Goal: Information Seeking & Learning: Learn about a topic

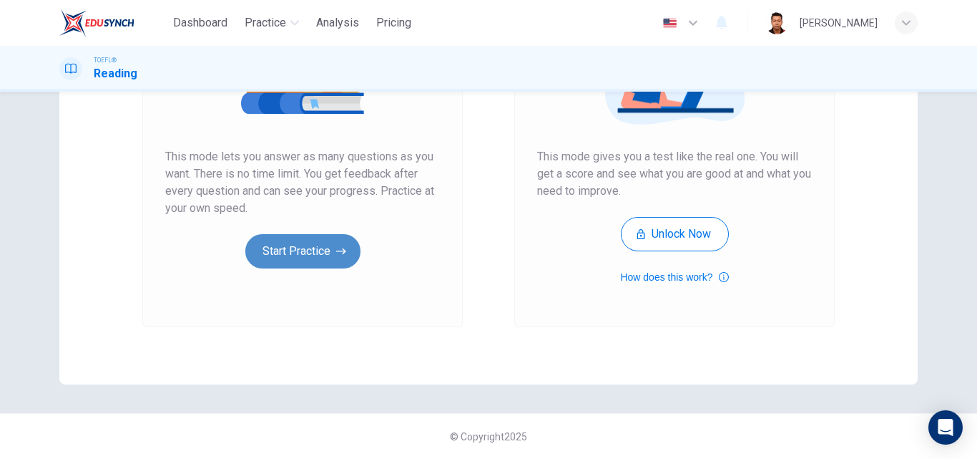
click at [258, 245] on button "Start Practice" at bounding box center [302, 251] width 115 height 34
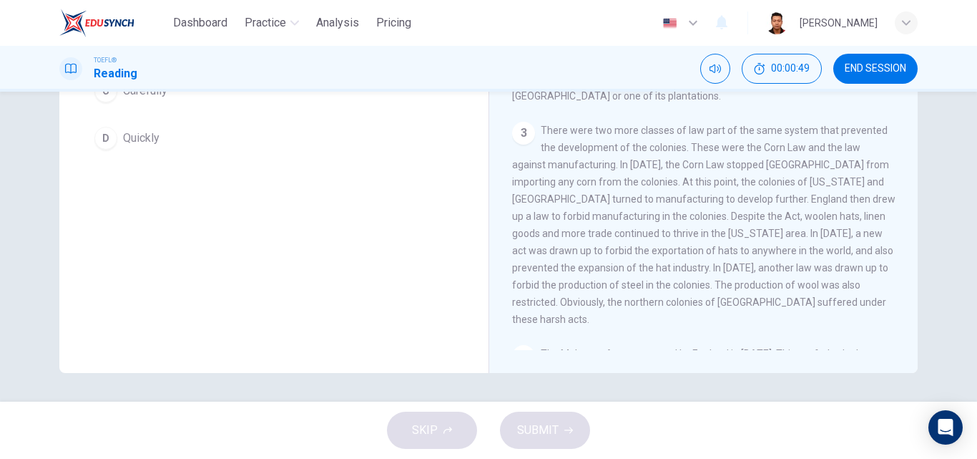
scroll to position [173, 0]
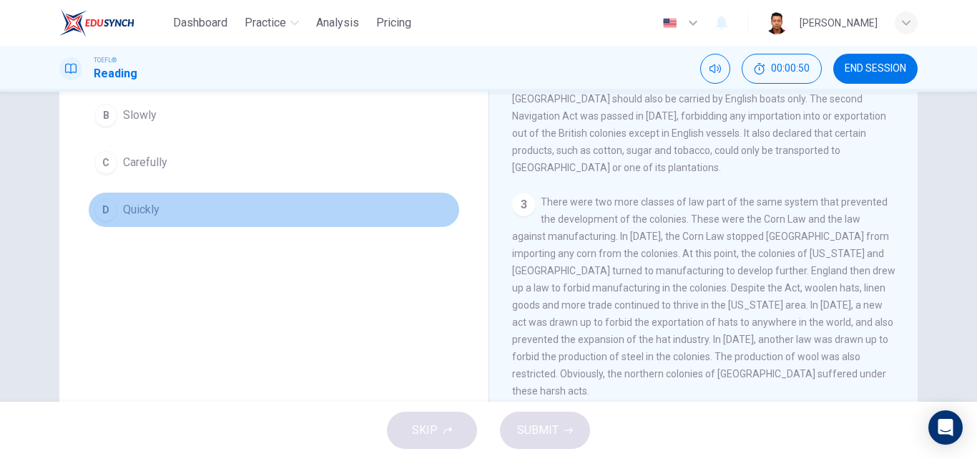
click at [124, 215] on span "Quickly" at bounding box center [141, 209] width 36 height 17
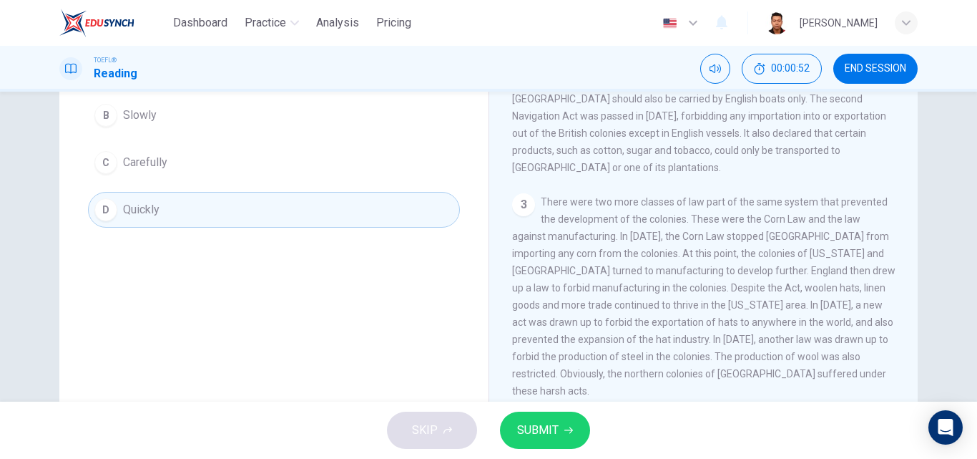
click at [582, 438] on button "SUBMIT" at bounding box center [545, 429] width 90 height 37
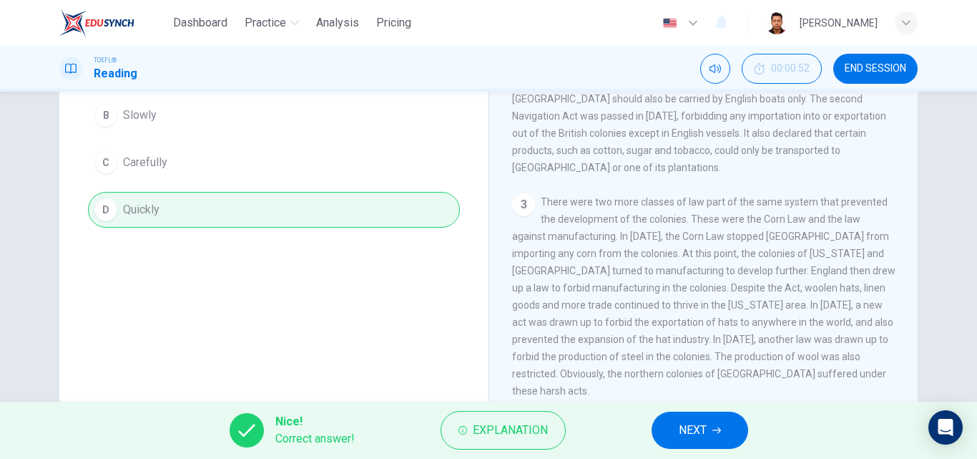
click at [684, 425] on span "NEXT" at bounding box center [693, 430] width 28 height 20
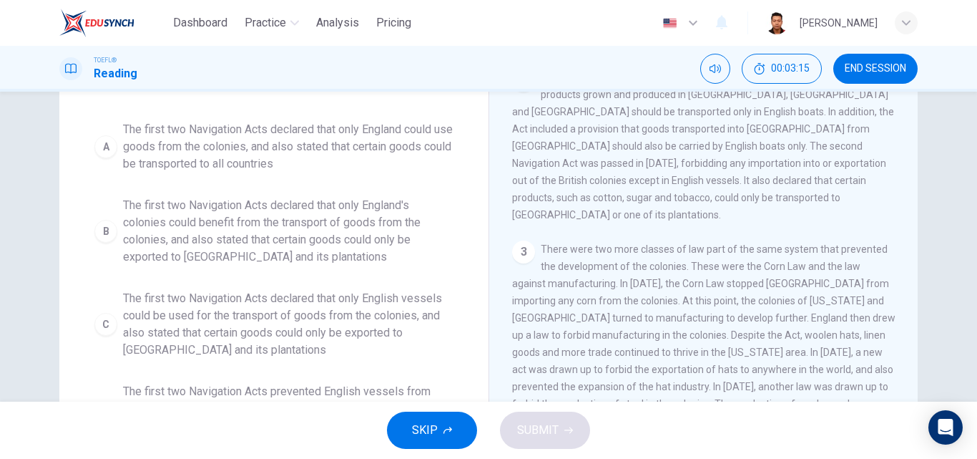
scroll to position [215, 0]
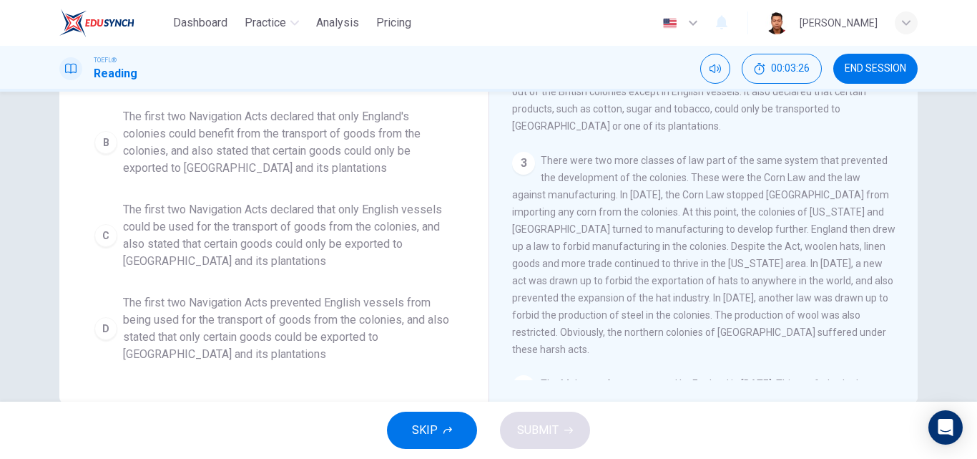
click at [189, 244] on span "The first two Navigation Acts declared that only English vessels could be used …" at bounding box center [288, 235] width 331 height 69
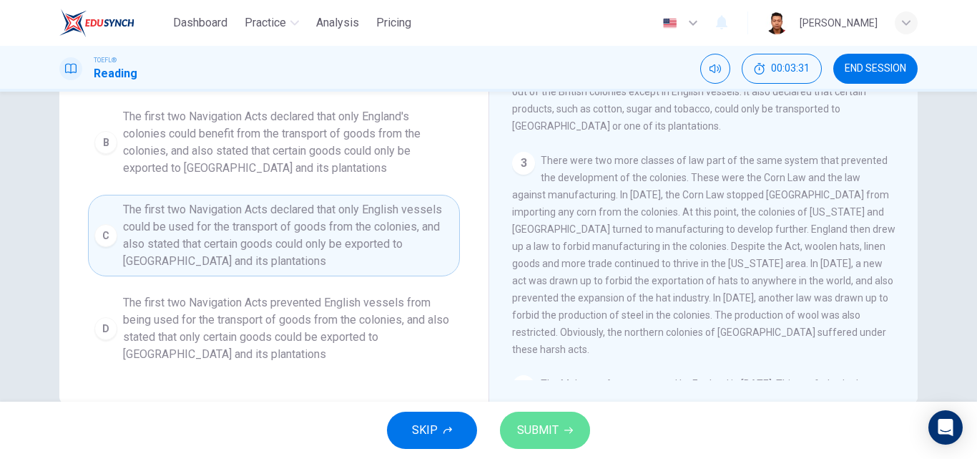
click at [529, 434] on span "SUBMIT" at bounding box center [537, 430] width 41 height 20
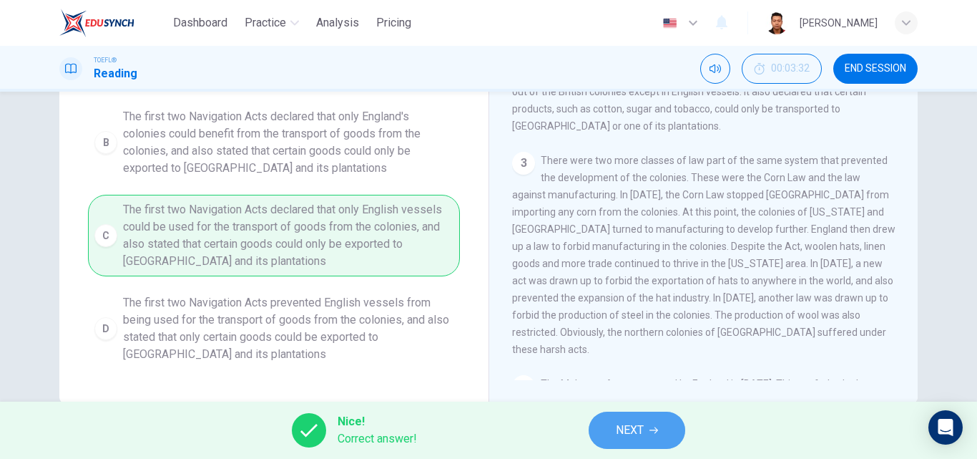
click at [658, 431] on icon "button" at bounding box center [654, 430] width 9 height 6
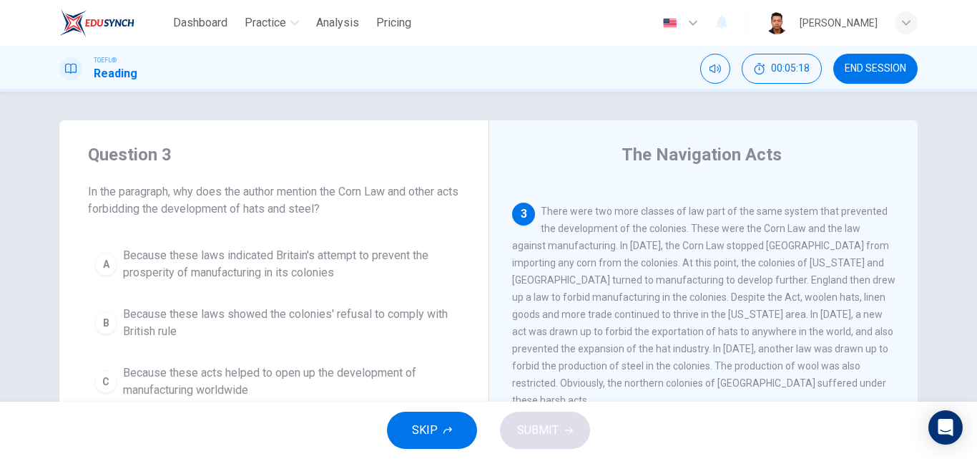
scroll to position [286, 0]
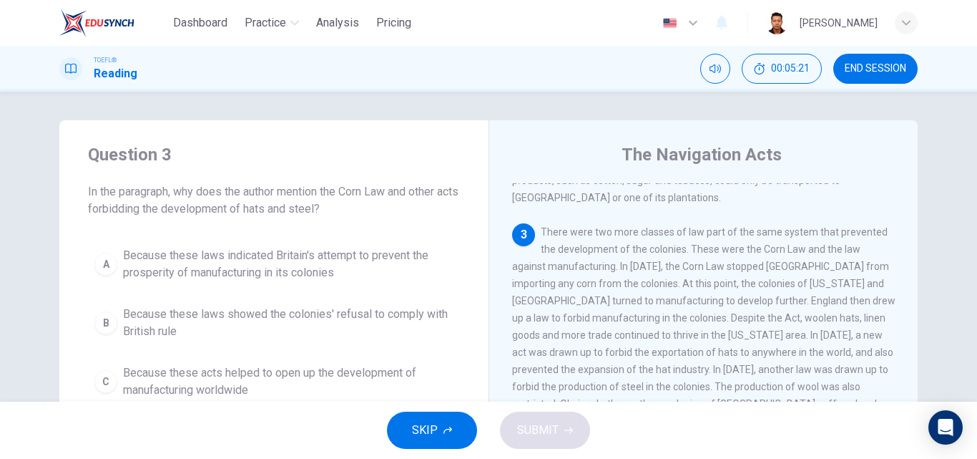
drag, startPoint x: 723, startPoint y: 258, endPoint x: 802, endPoint y: 281, distance: 82.7
click at [802, 281] on span "There were two more classes of law part of the same system that prevented the d…" at bounding box center [703, 326] width 383 height 200
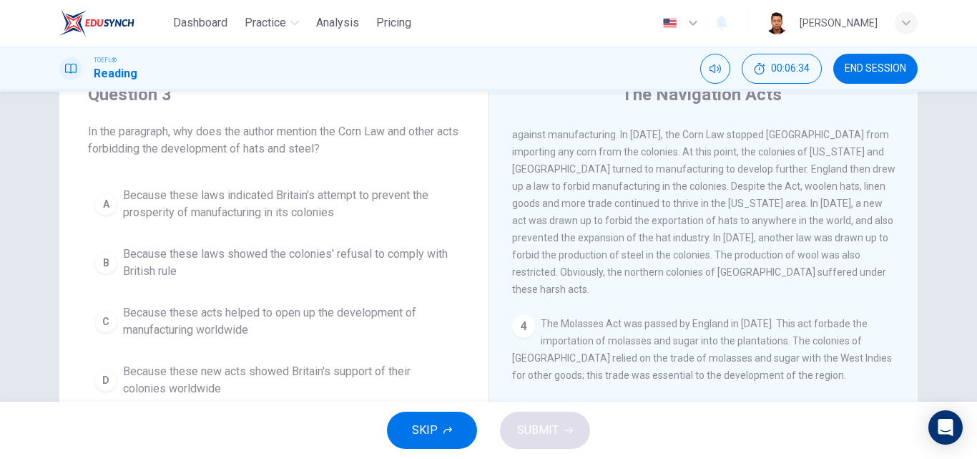
scroll to position [0, 0]
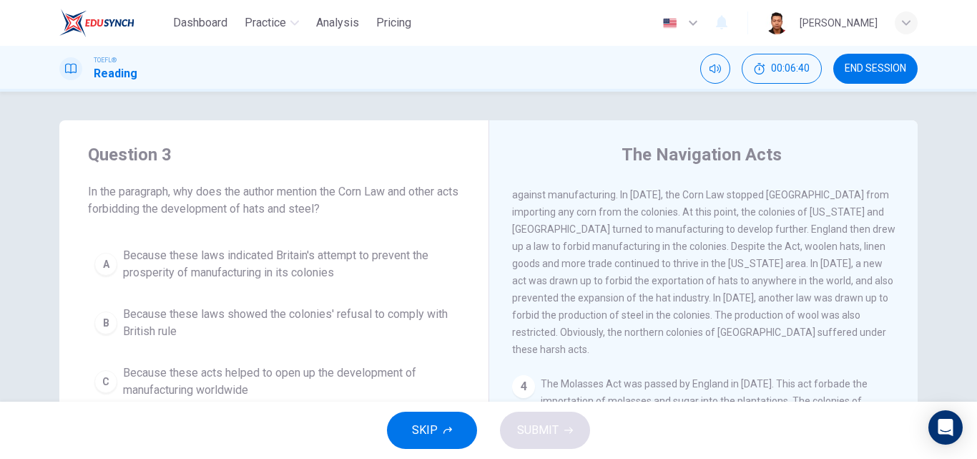
click at [268, 263] on span "Because these laws indicated Britain's attempt to prevent the prosperity of man…" at bounding box center [288, 264] width 331 height 34
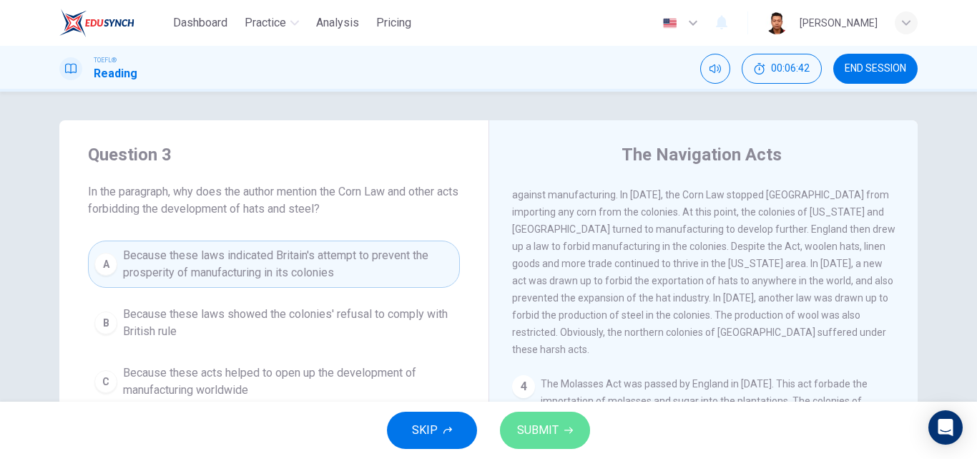
click at [566, 432] on icon "button" at bounding box center [569, 430] width 9 height 9
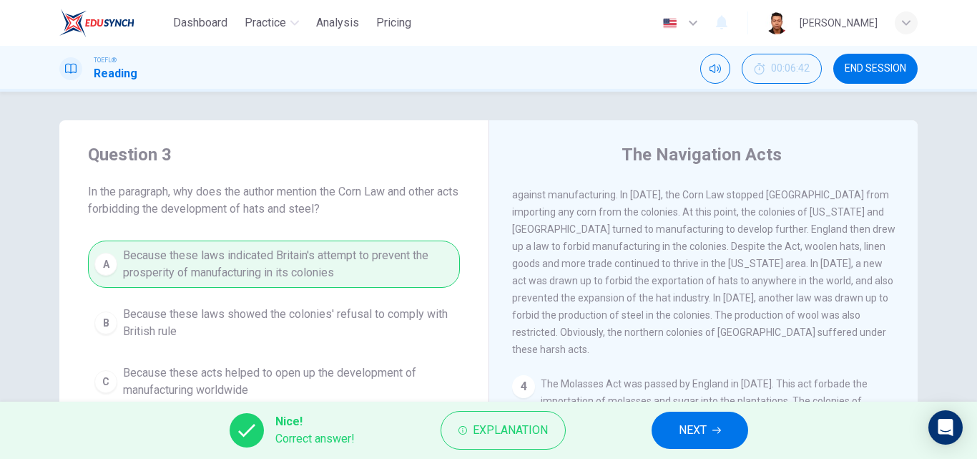
click at [681, 428] on span "NEXT" at bounding box center [693, 430] width 28 height 20
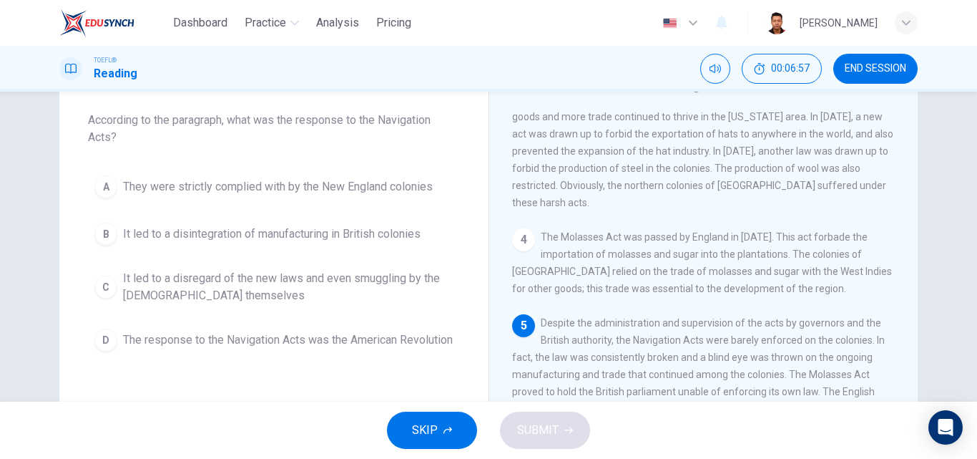
scroll to position [497, 0]
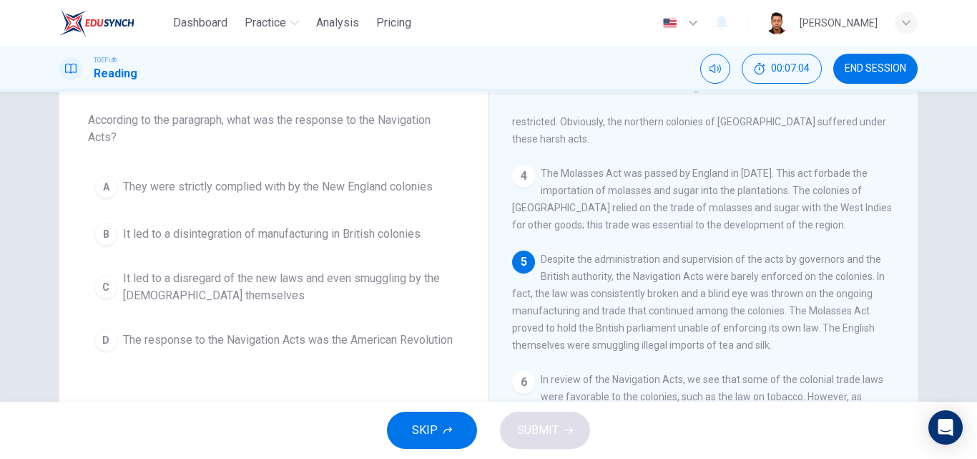
drag, startPoint x: 709, startPoint y: 258, endPoint x: 721, endPoint y: 249, distance: 15.3
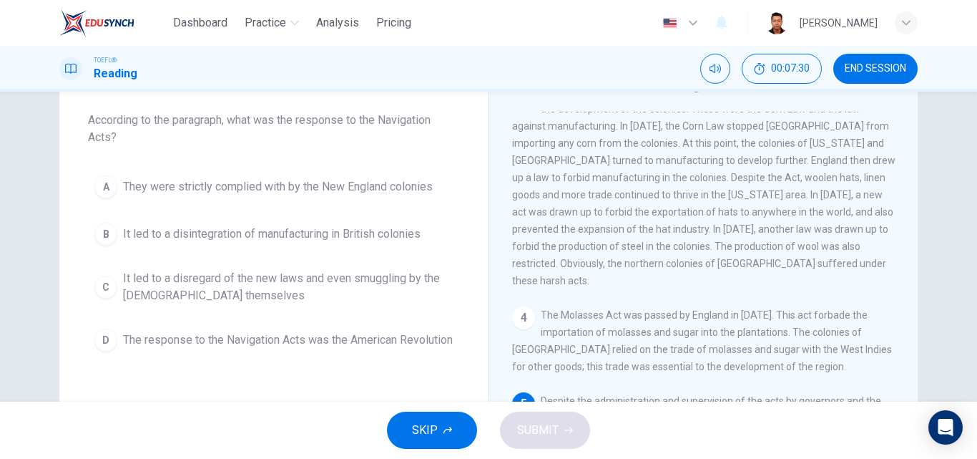
scroll to position [353, 0]
click at [255, 284] on span "It led to a disregard of the new laws and even smuggling by the [DEMOGRAPHIC_DA…" at bounding box center [288, 287] width 331 height 34
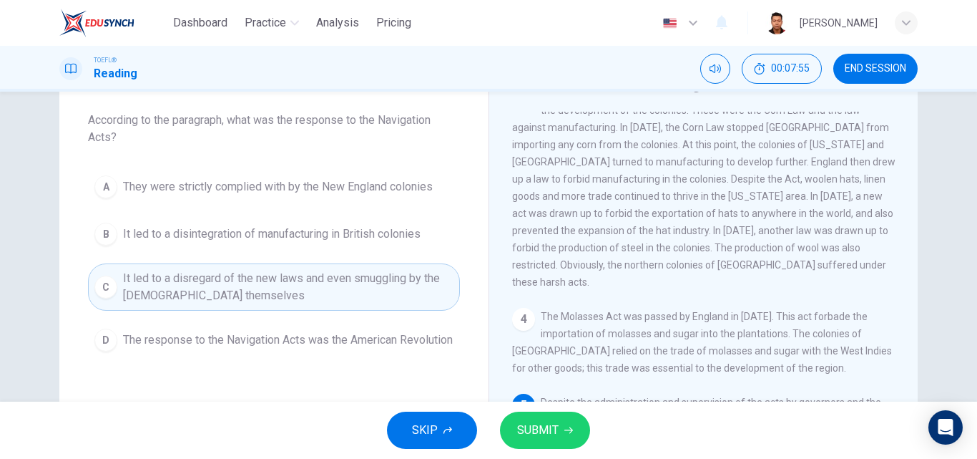
click at [525, 432] on span "SUBMIT" at bounding box center [537, 430] width 41 height 20
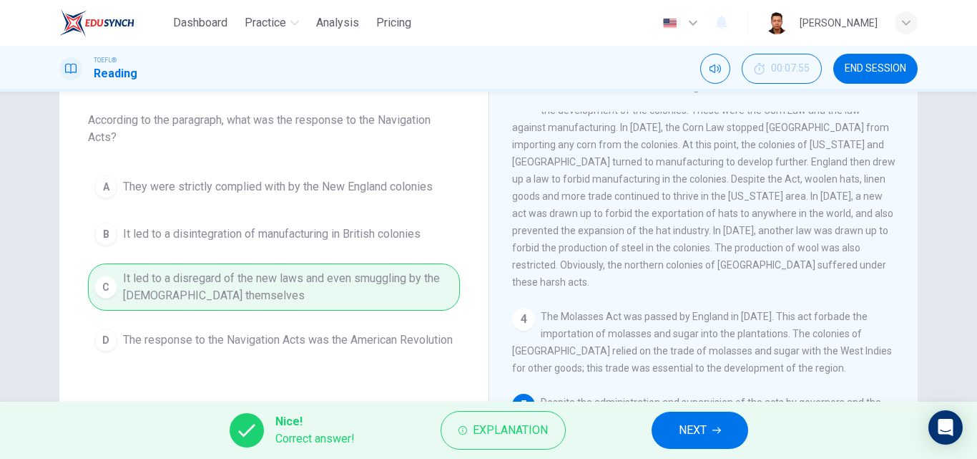
click at [707, 430] on span "NEXT" at bounding box center [693, 430] width 28 height 20
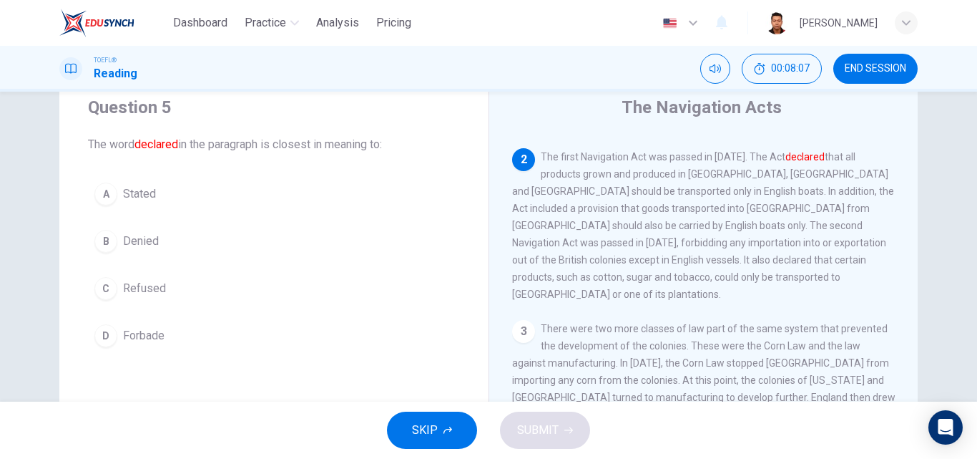
scroll to position [72, 0]
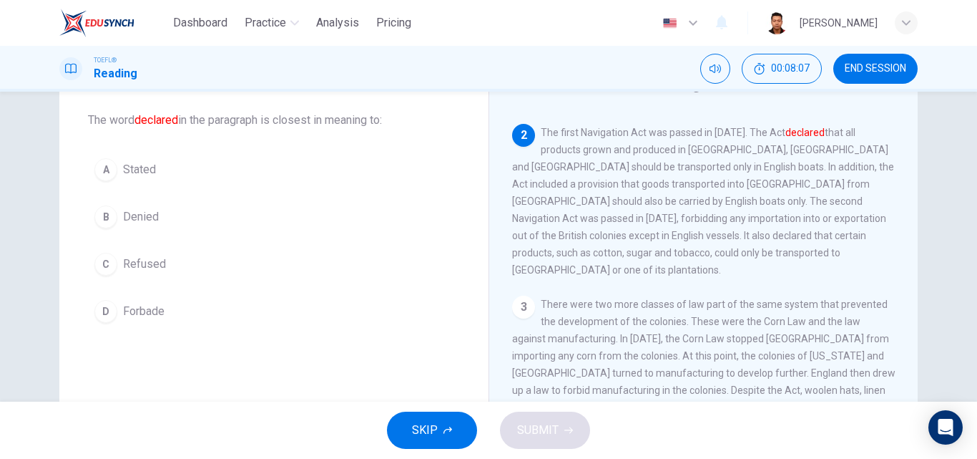
click at [234, 168] on button "A Stated" at bounding box center [274, 170] width 372 height 36
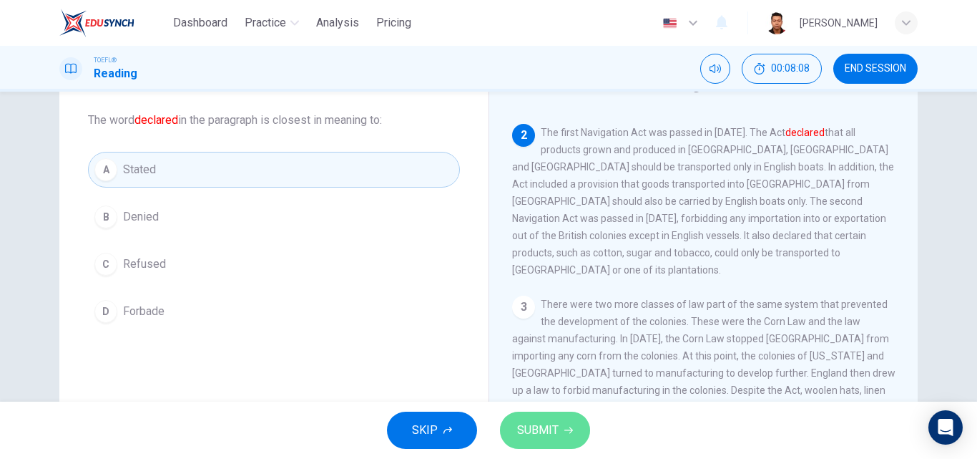
click at [562, 420] on button "SUBMIT" at bounding box center [545, 429] width 90 height 37
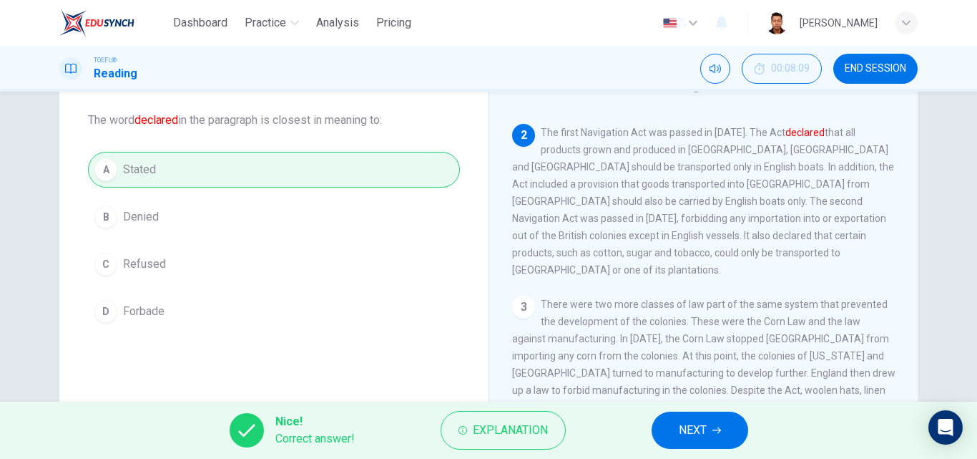
scroll to position [71, 0]
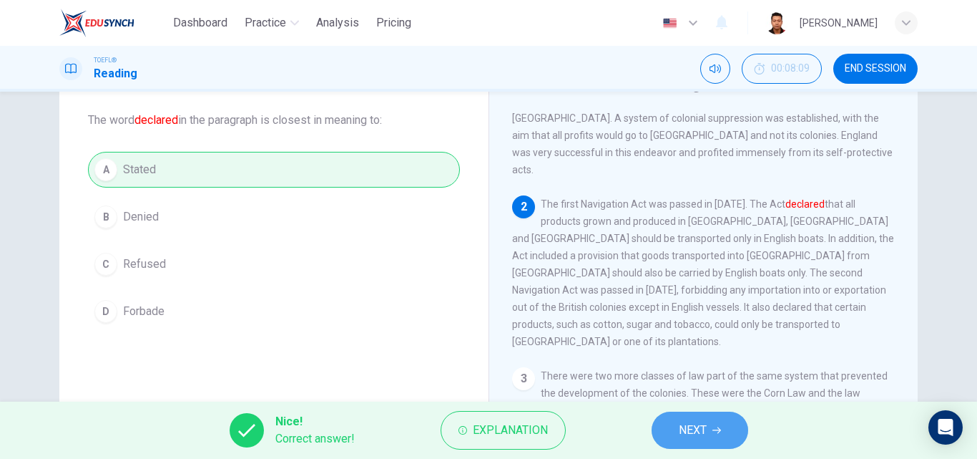
click at [713, 422] on button "NEXT" at bounding box center [700, 429] width 97 height 37
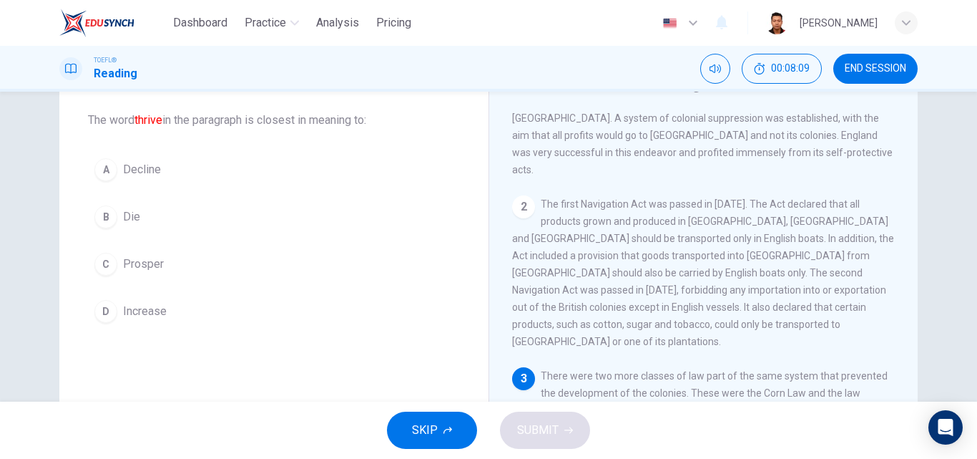
scroll to position [231, 0]
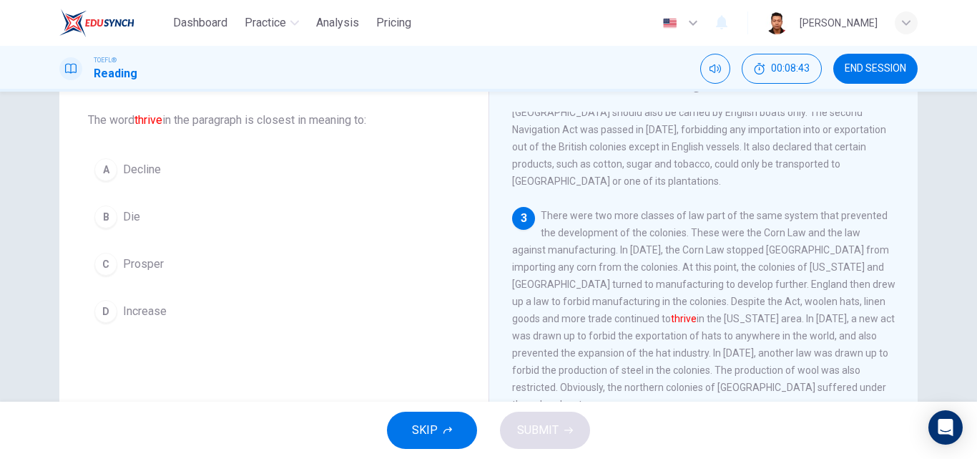
click at [205, 278] on button "C Prosper" at bounding box center [274, 264] width 372 height 36
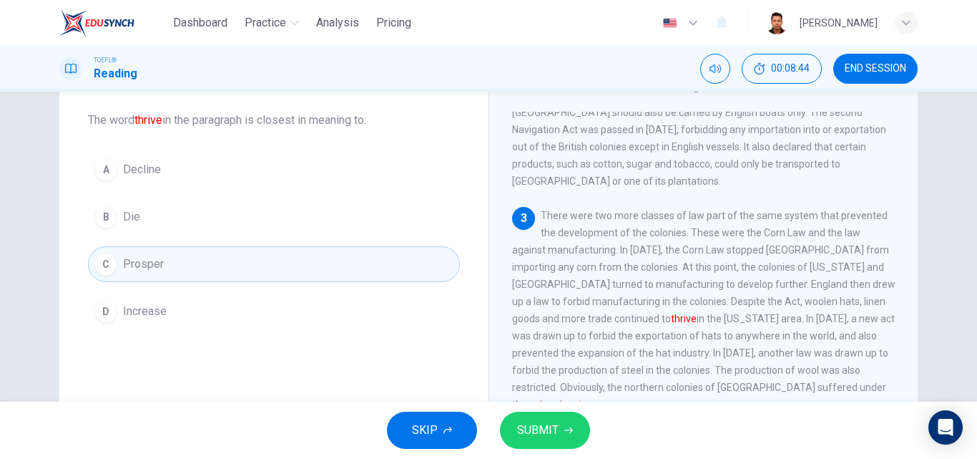
click at [576, 430] on button "SUBMIT" at bounding box center [545, 429] width 90 height 37
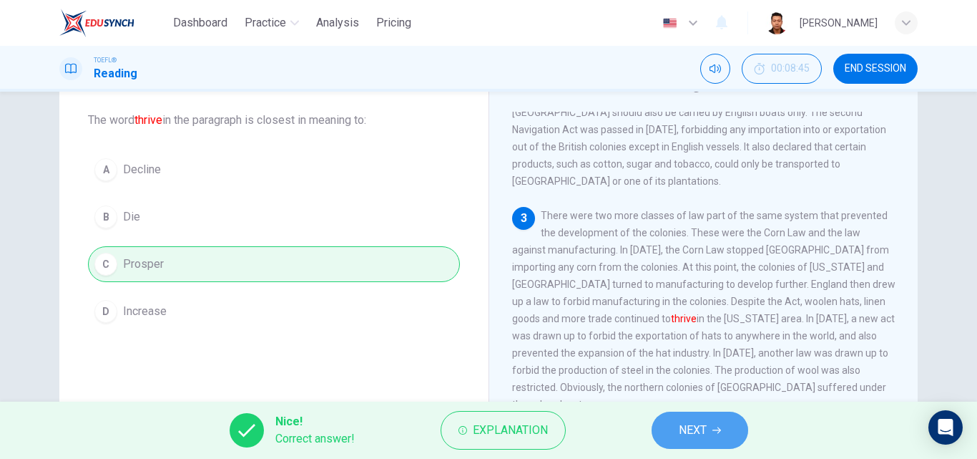
click at [693, 434] on span "NEXT" at bounding box center [693, 430] width 28 height 20
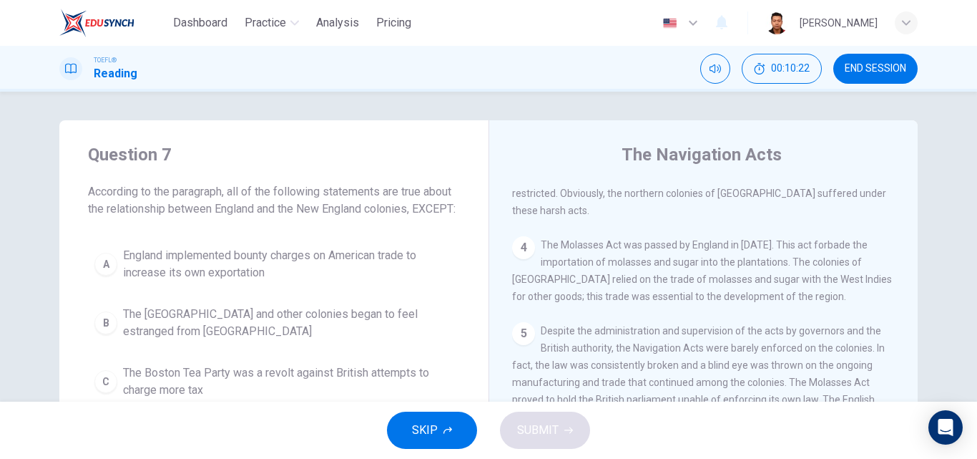
scroll to position [72, 0]
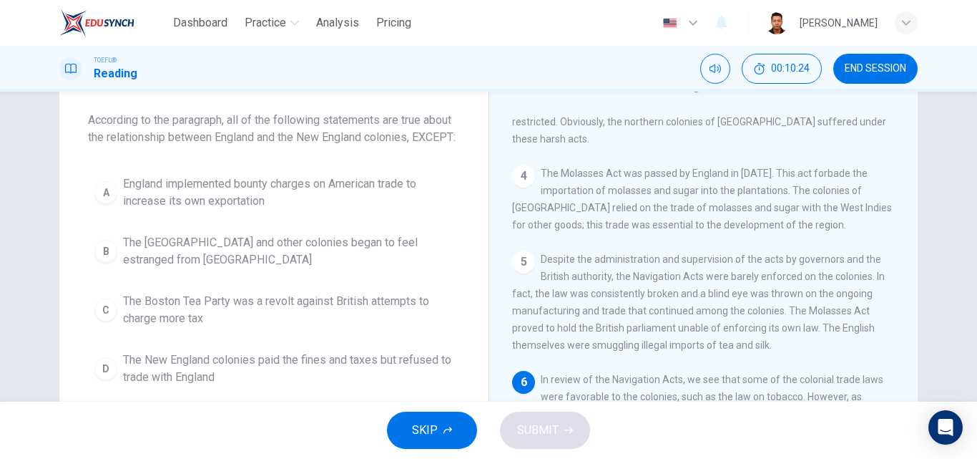
drag, startPoint x: 382, startPoint y: 109, endPoint x: 346, endPoint y: 145, distance: 51.1
click at [426, 142] on div "Question 7 According to the paragraph, all of the following statements are true…" at bounding box center [274, 109] width 372 height 74
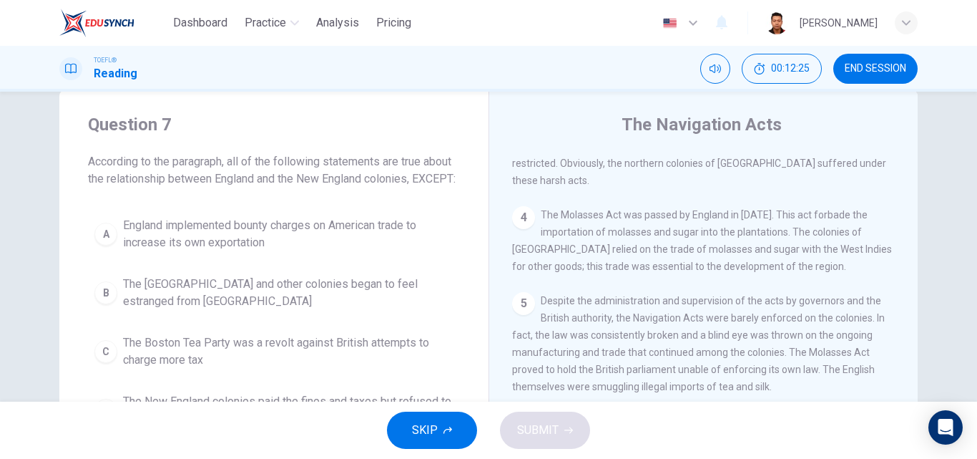
scroll to position [102, 0]
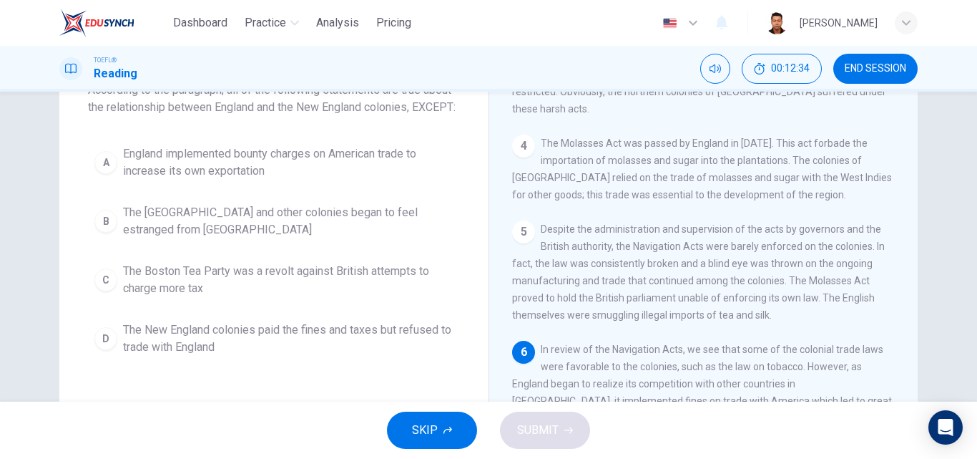
click at [336, 353] on span "The New England colonies paid the fines and taxes but refused to trade with Eng…" at bounding box center [288, 338] width 331 height 34
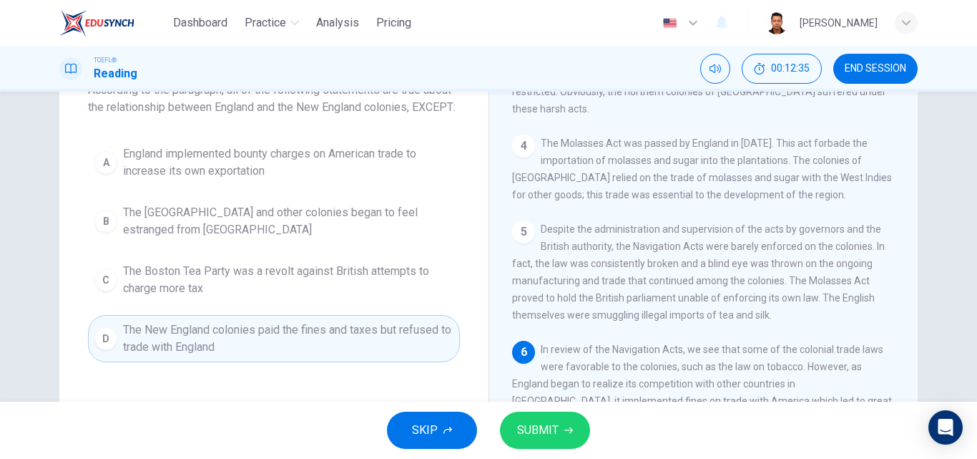
click at [576, 428] on button "SUBMIT" at bounding box center [545, 429] width 90 height 37
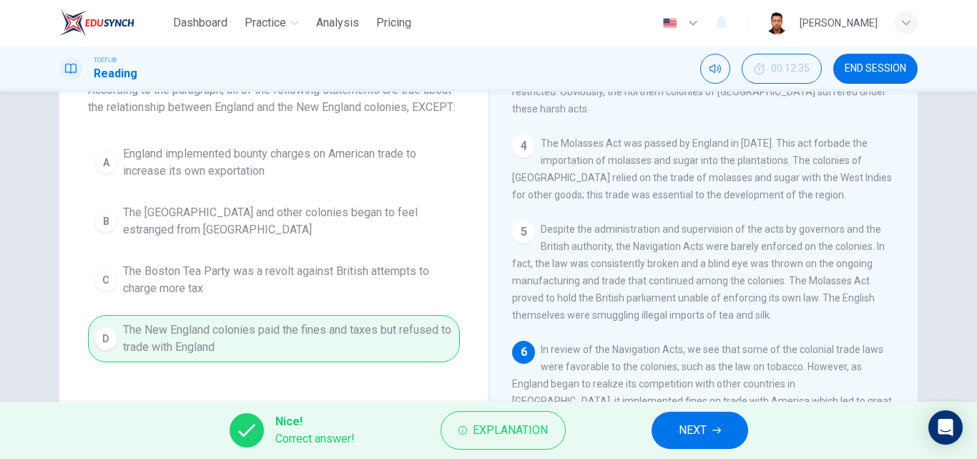
click at [698, 442] on button "NEXT" at bounding box center [700, 429] width 97 height 37
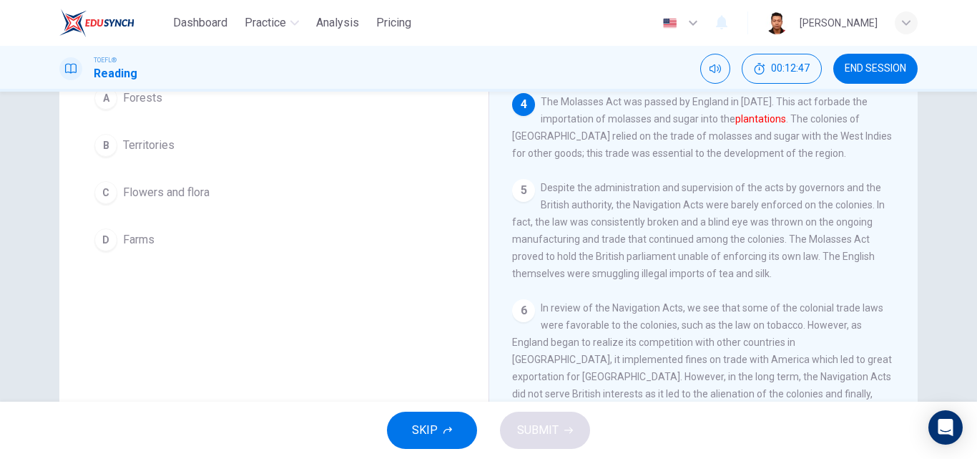
scroll to position [0, 0]
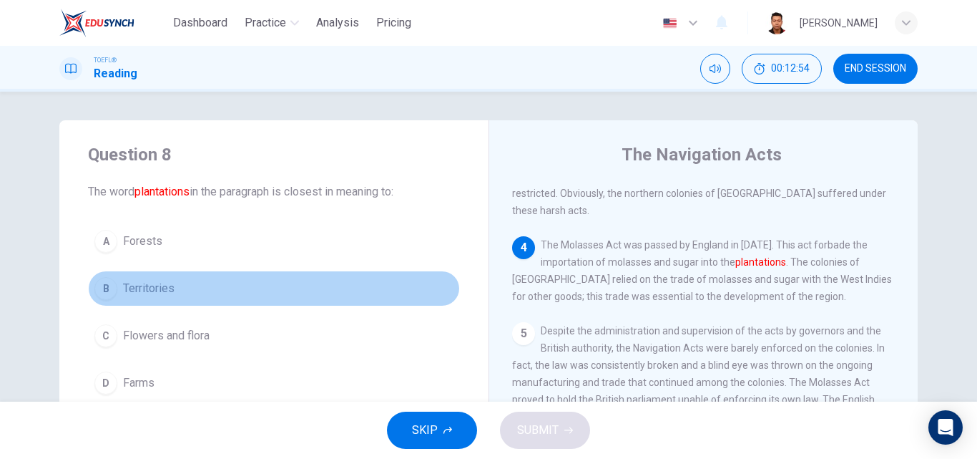
click at [274, 283] on button "B Territories" at bounding box center [274, 288] width 372 height 36
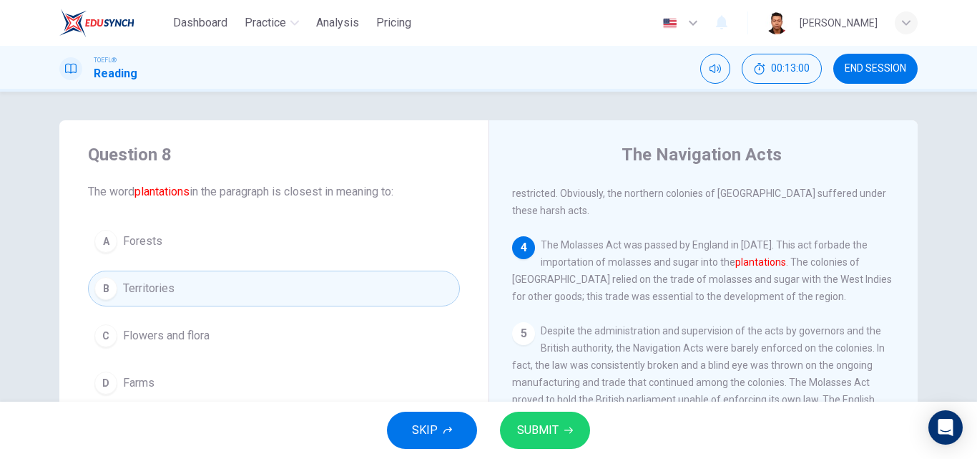
scroll to position [143, 0]
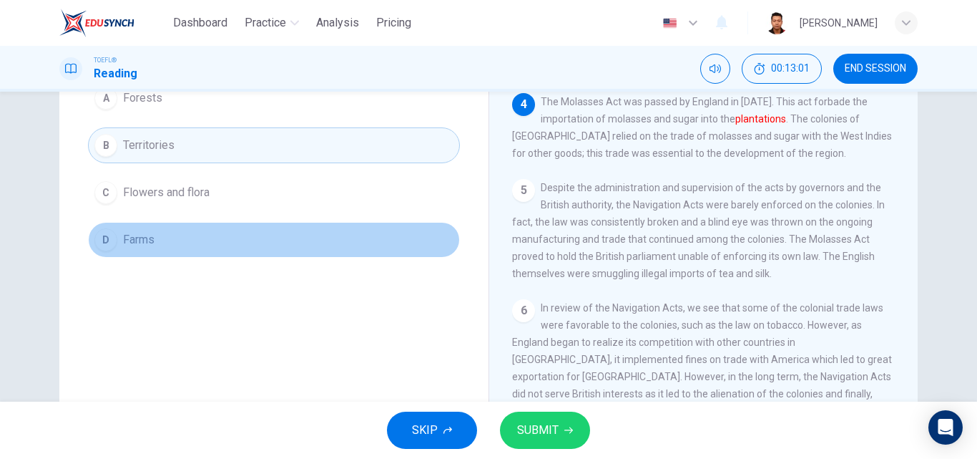
click at [288, 239] on button "D Farms" at bounding box center [274, 240] width 372 height 36
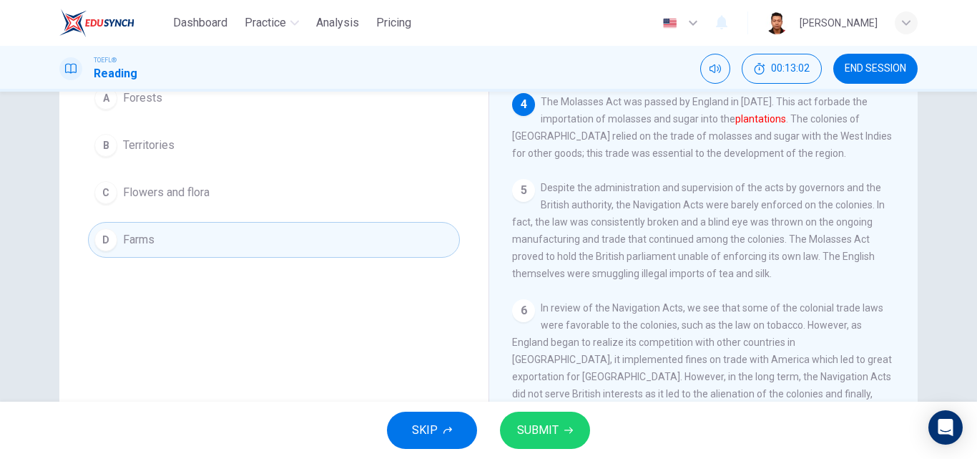
click at [569, 427] on icon "button" at bounding box center [569, 430] width 9 height 6
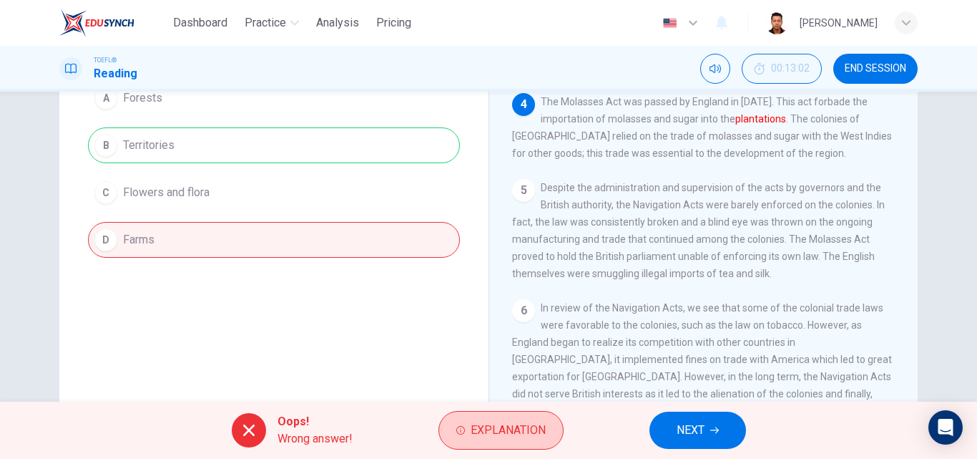
click at [496, 436] on span "Explanation" at bounding box center [508, 430] width 75 height 20
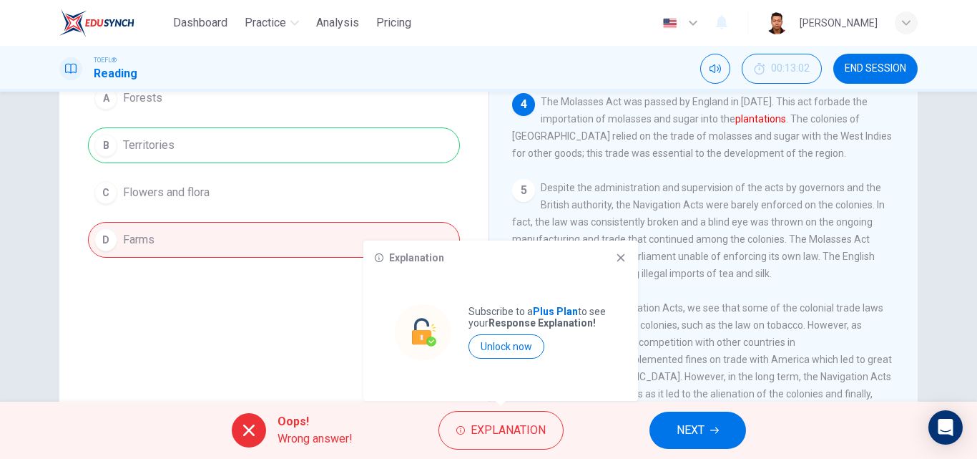
click at [621, 252] on icon at bounding box center [620, 257] width 11 height 11
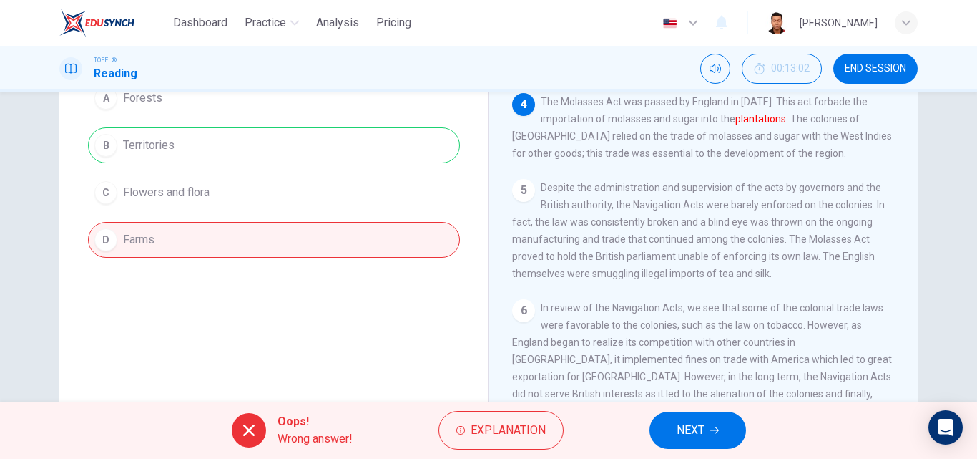
click at [285, 145] on div "A Forests B Territories C Flowers and flora D Farms" at bounding box center [274, 168] width 372 height 177
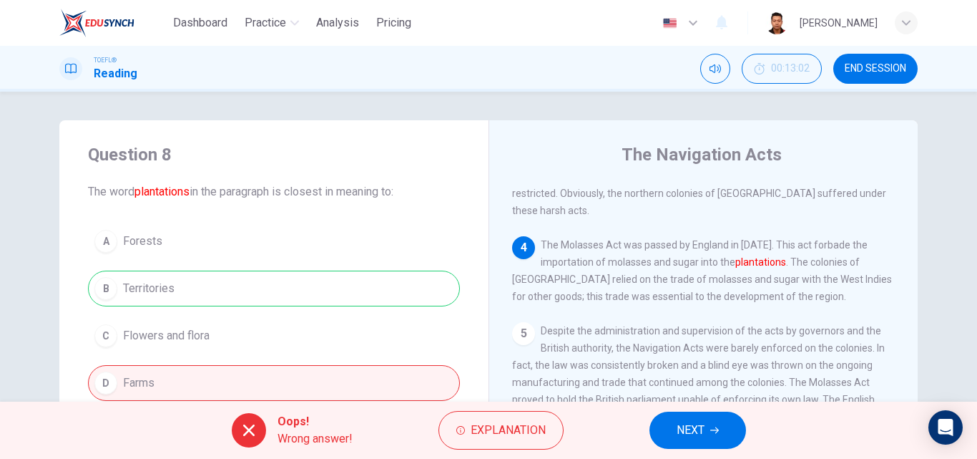
click at [715, 429] on icon "button" at bounding box center [714, 430] width 9 height 9
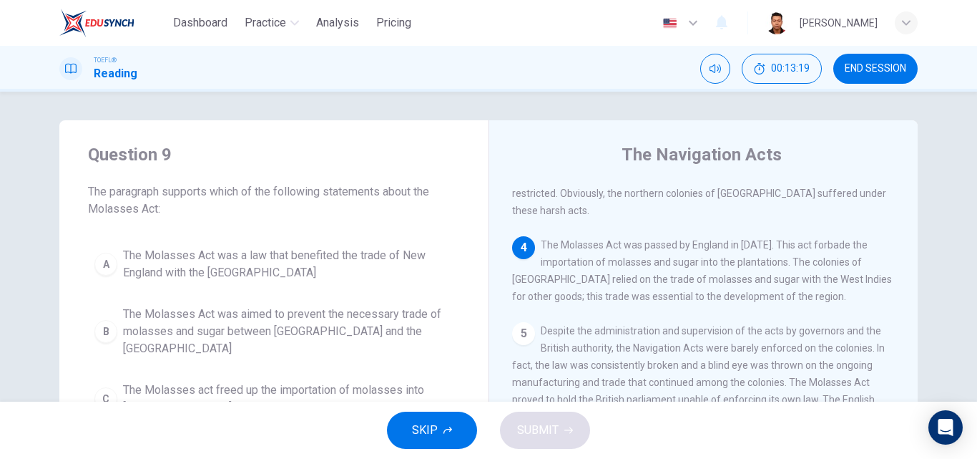
scroll to position [72, 0]
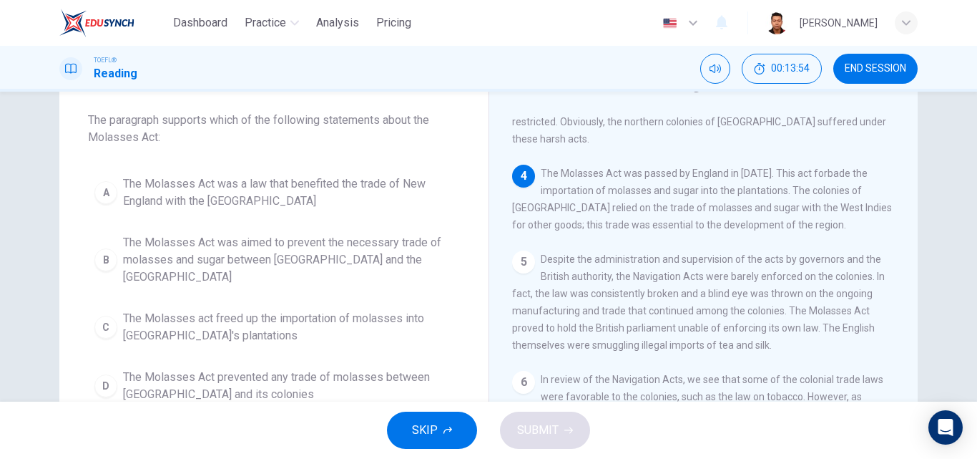
click at [325, 196] on span "The Molasses Act was a law that benefited the trade of New England with the [GE…" at bounding box center [288, 192] width 331 height 34
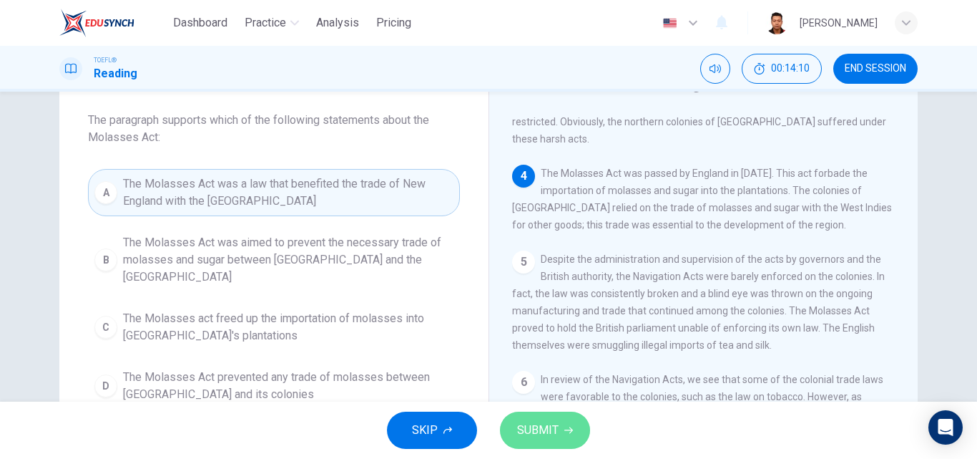
click at [551, 424] on span "SUBMIT" at bounding box center [537, 430] width 41 height 20
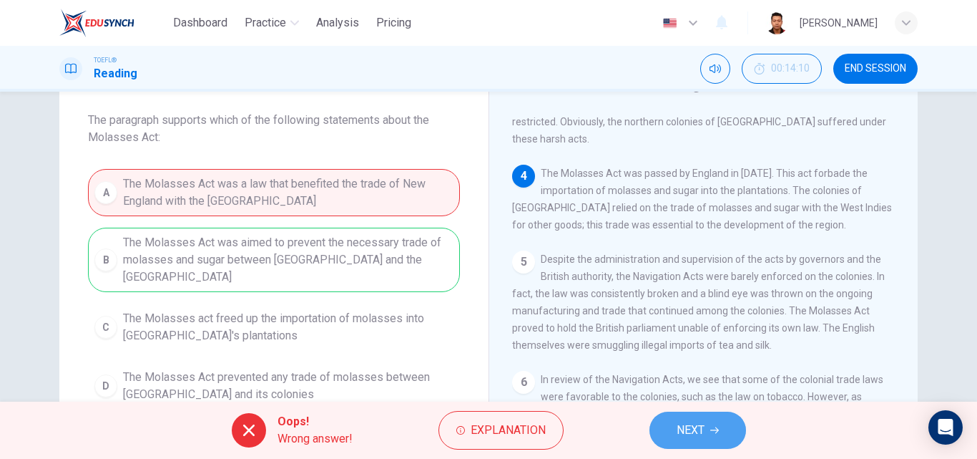
click at [713, 419] on button "NEXT" at bounding box center [698, 429] width 97 height 37
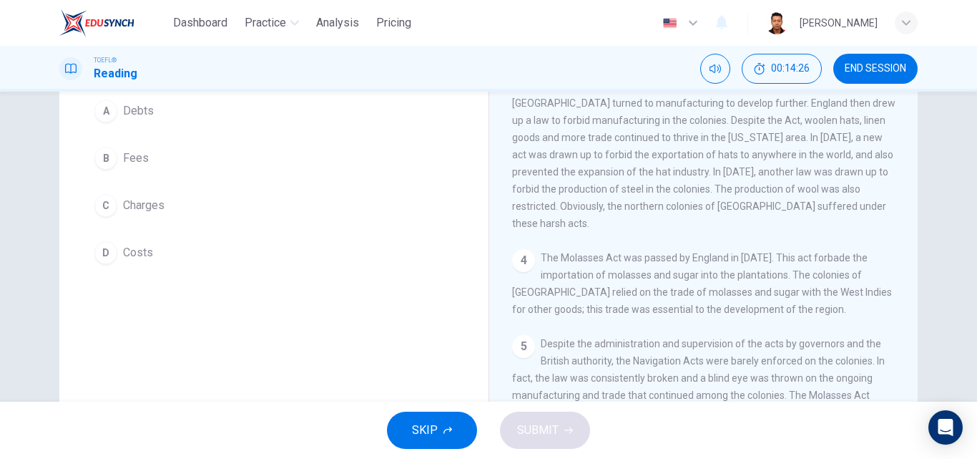
scroll to position [0, 0]
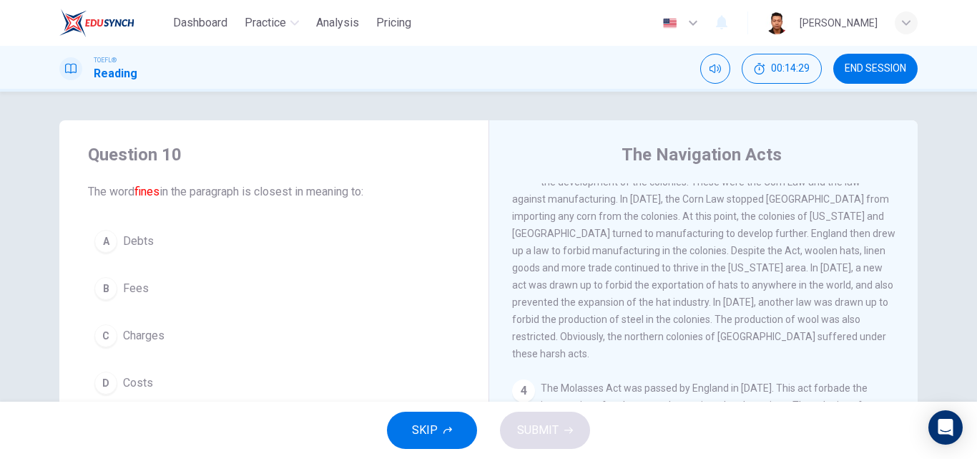
click at [285, 346] on button "C Charges" at bounding box center [274, 336] width 372 height 36
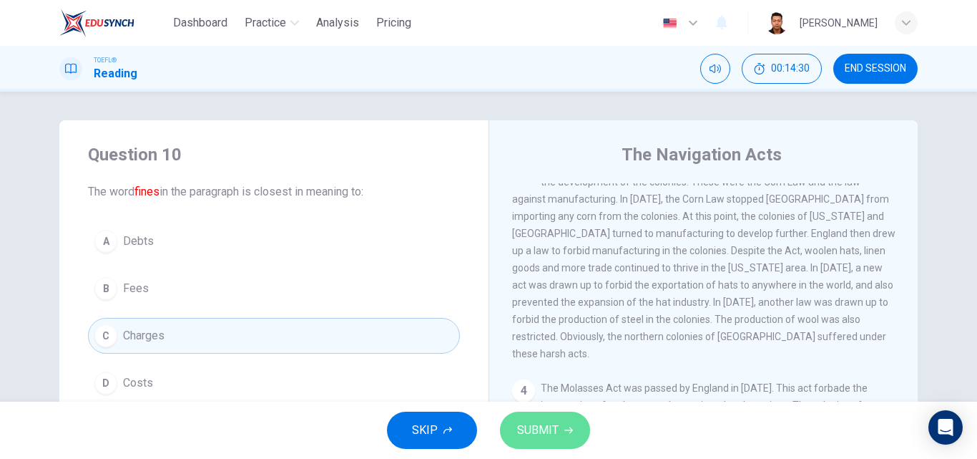
click at [576, 441] on button "SUBMIT" at bounding box center [545, 429] width 90 height 37
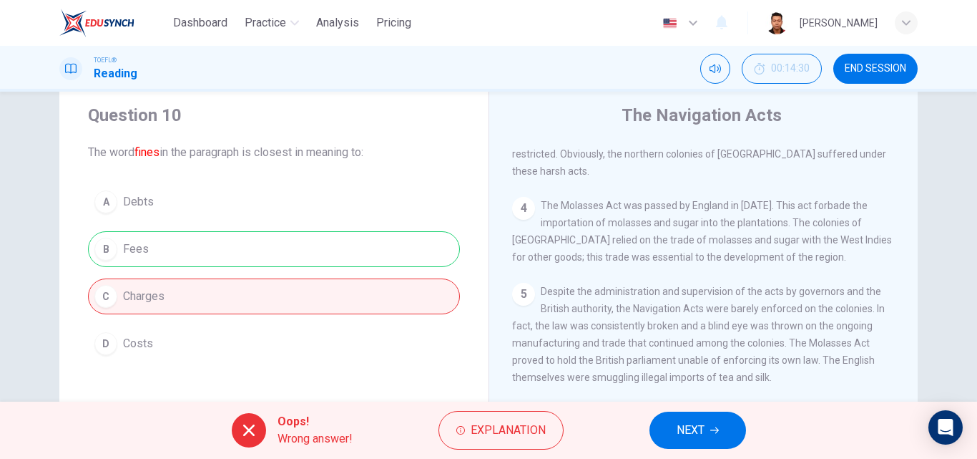
scroll to position [72, 0]
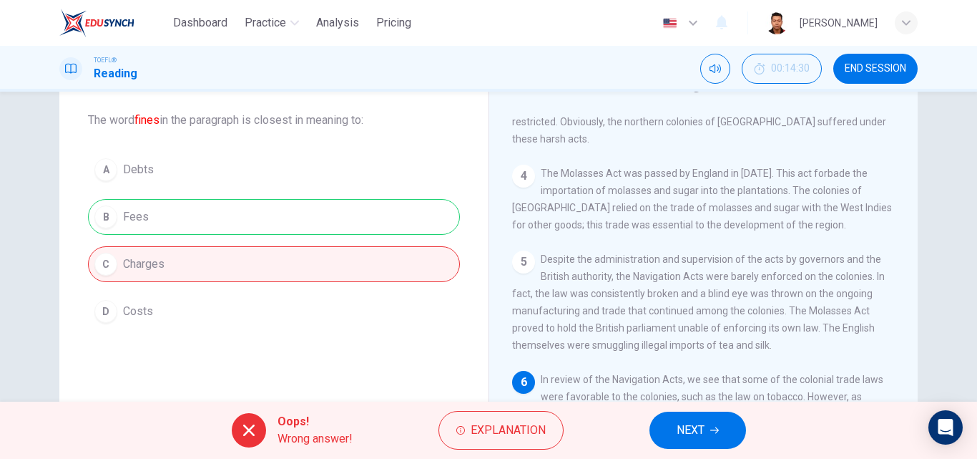
click at [692, 419] on button "NEXT" at bounding box center [698, 429] width 97 height 37
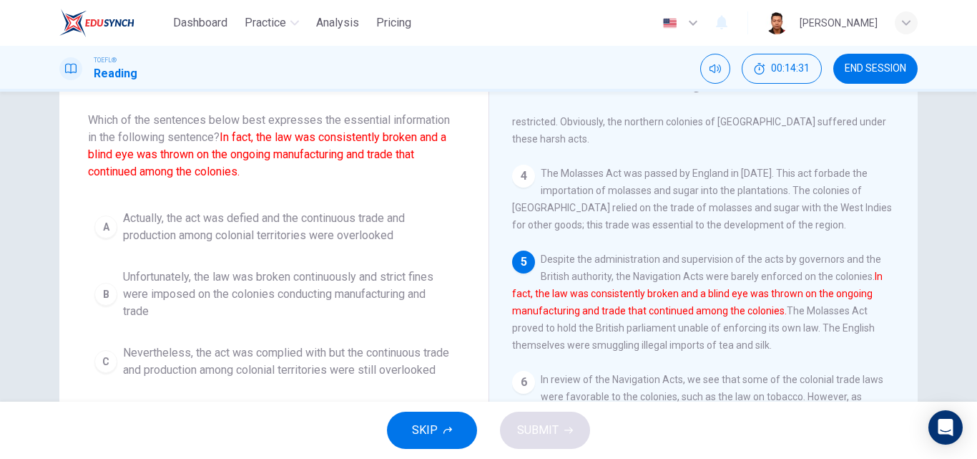
scroll to position [0, 0]
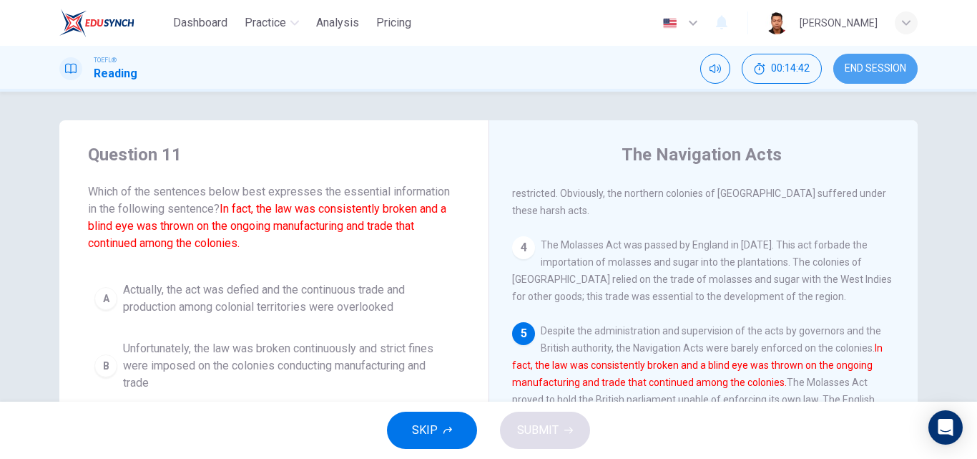
click at [878, 67] on span "END SESSION" at bounding box center [876, 68] width 62 height 11
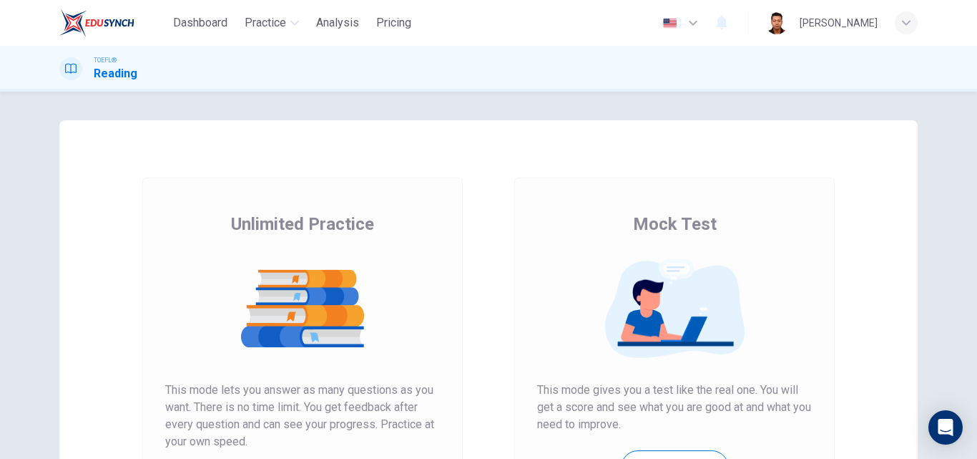
scroll to position [233, 0]
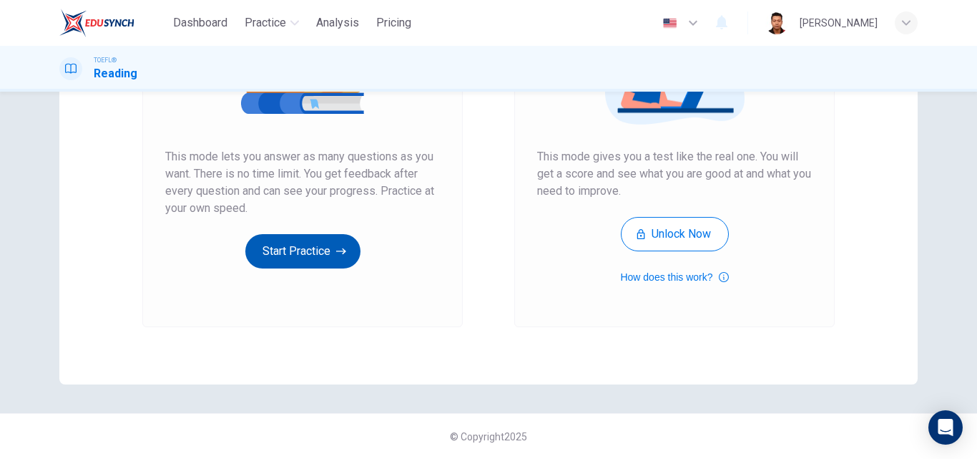
click at [302, 243] on button "Start Practice" at bounding box center [302, 251] width 115 height 34
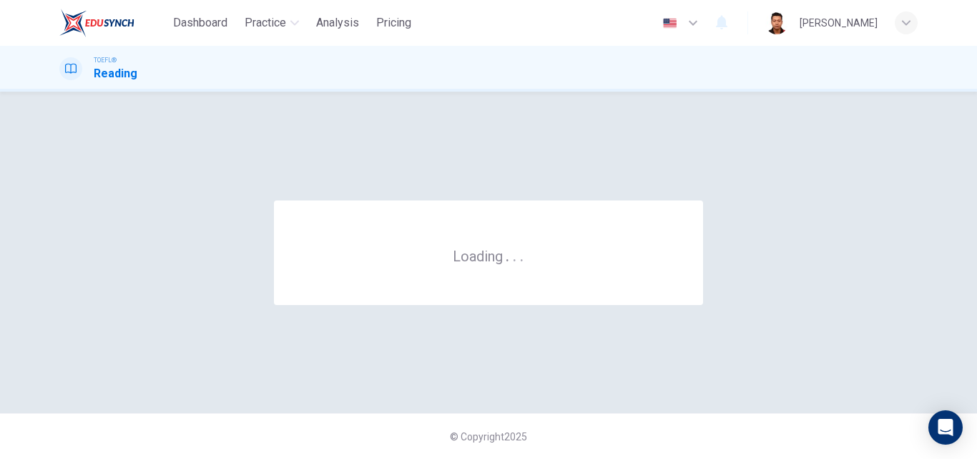
scroll to position [0, 0]
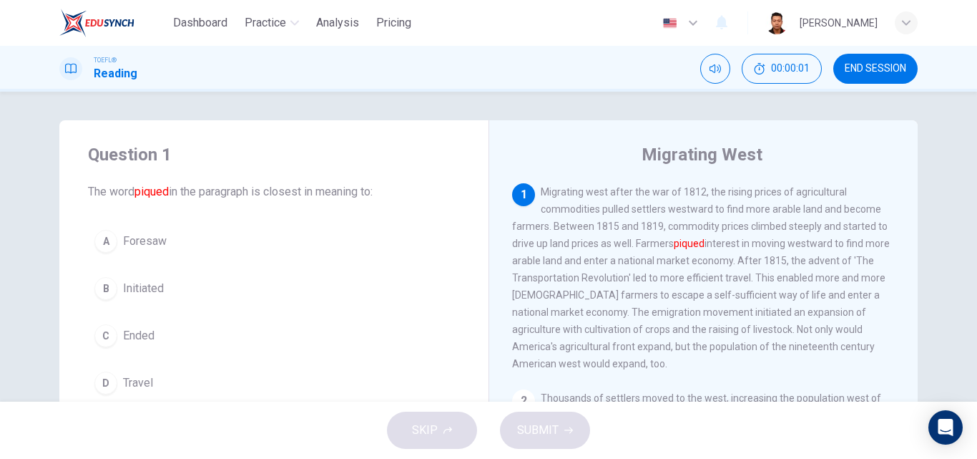
click at [112, 67] on h1 "Reading" at bounding box center [116, 73] width 44 height 17
click at [98, 67] on h1 "Reading" at bounding box center [116, 73] width 44 height 17
click at [59, 69] on div "TOEFL® Reading 00:00:02 END SESSION" at bounding box center [488, 69] width 904 height 30
click at [74, 64] on icon at bounding box center [70, 69] width 11 height 10
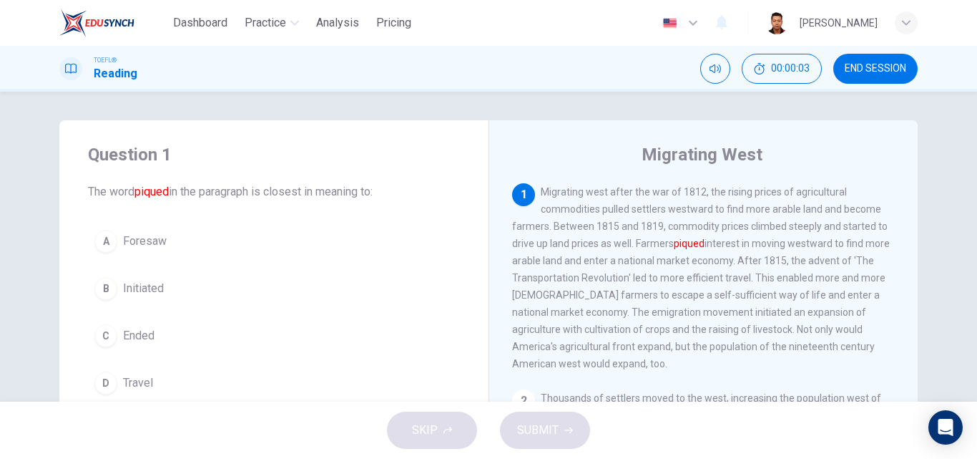
click at [74, 64] on icon at bounding box center [70, 69] width 11 height 10
click at [285, 25] on span "Practice" at bounding box center [265, 22] width 41 height 17
click at [554, 172] on div "Migrating West 1 Migrating west after the war of 1812, the rising prices of agr…" at bounding box center [703, 368] width 429 height 497
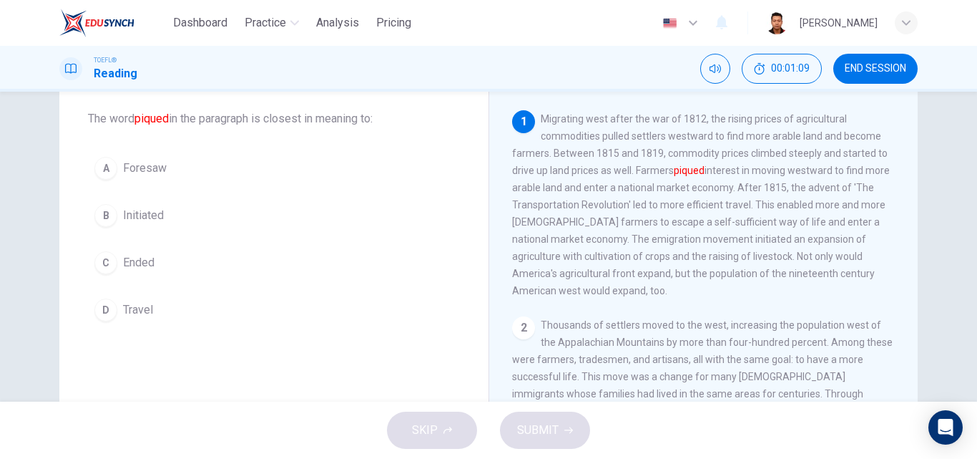
scroll to position [72, 0]
click at [235, 208] on button "B Initiated" at bounding box center [274, 217] width 372 height 36
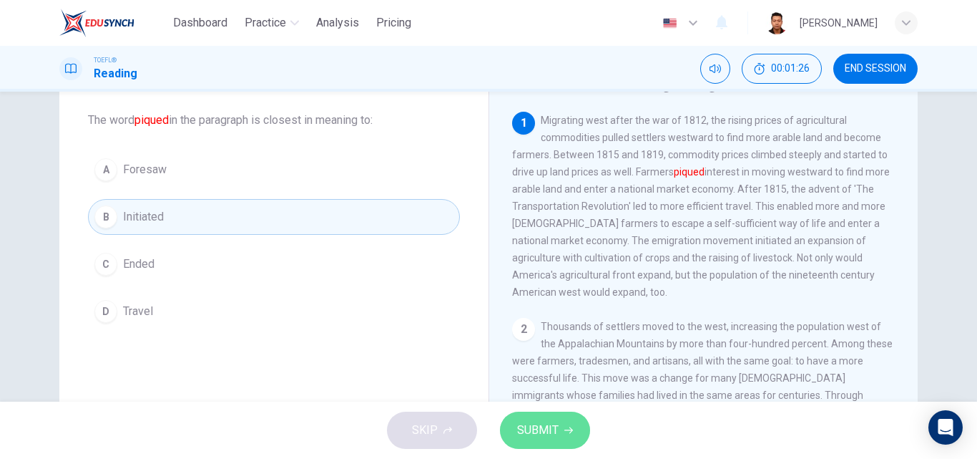
click at [532, 426] on span "SUBMIT" at bounding box center [537, 430] width 41 height 20
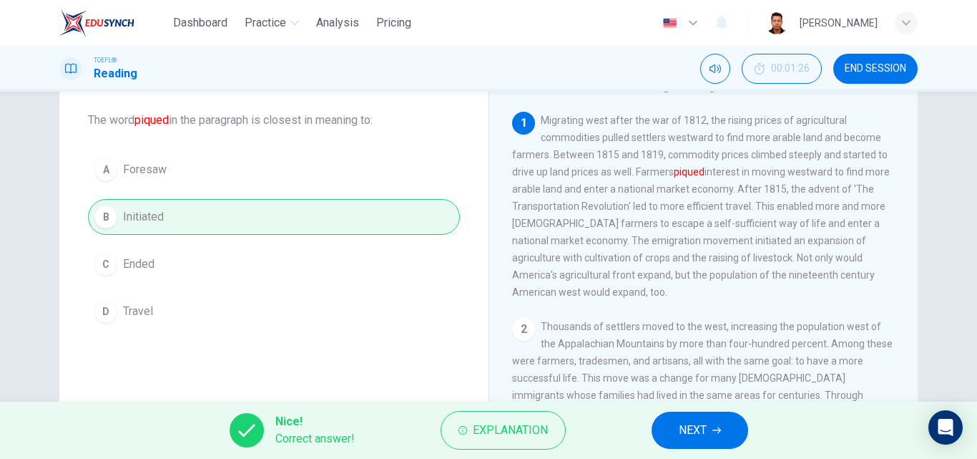
click at [724, 430] on button "NEXT" at bounding box center [700, 429] width 97 height 37
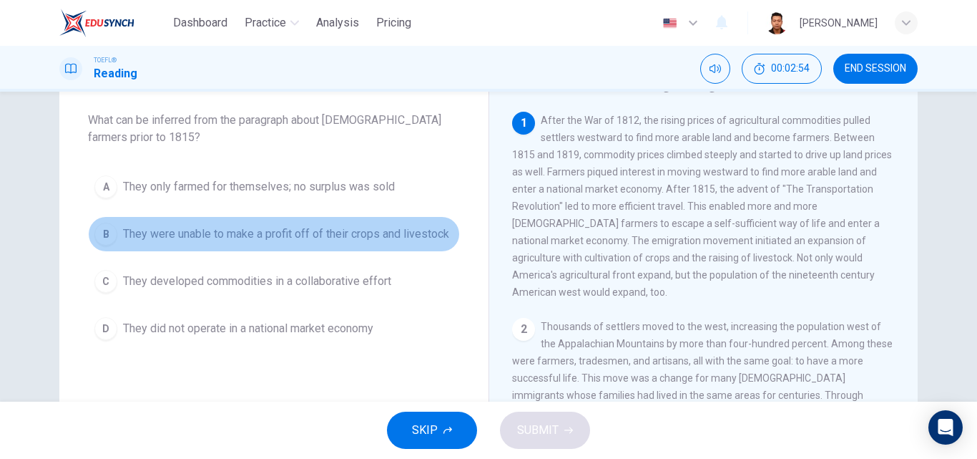
click at [423, 234] on span "They were unable to make a profit off of their crops and livestock" at bounding box center [286, 233] width 326 height 17
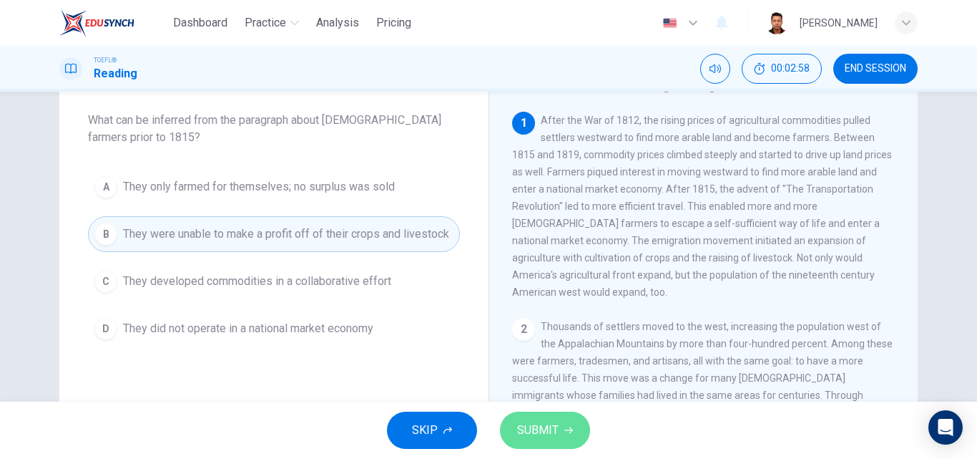
click at [553, 436] on span "SUBMIT" at bounding box center [537, 430] width 41 height 20
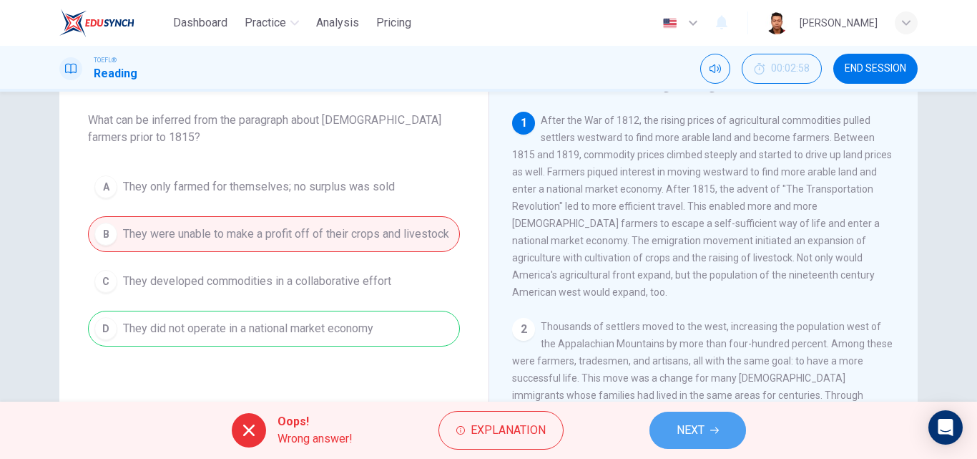
click at [730, 428] on button "NEXT" at bounding box center [698, 429] width 97 height 37
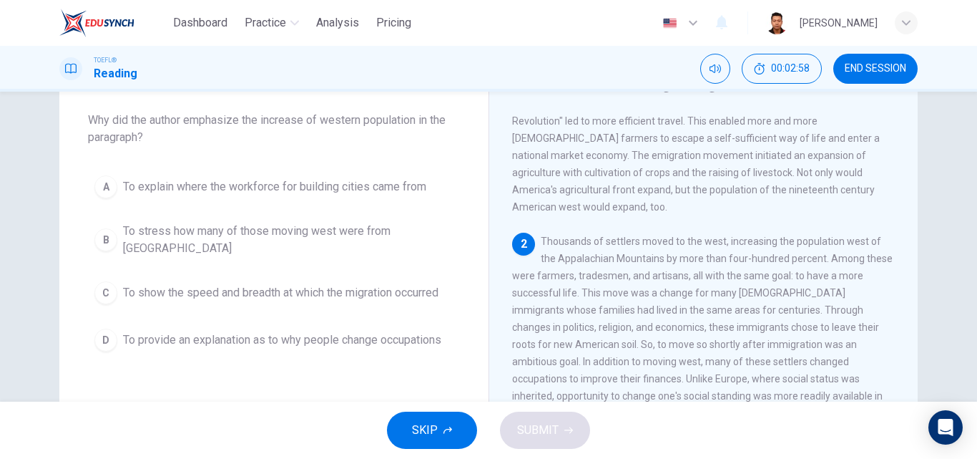
scroll to position [124, 0]
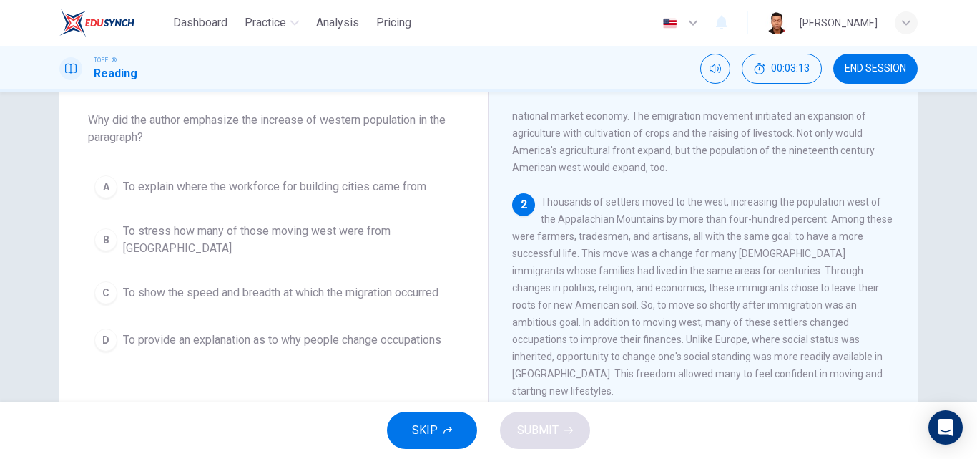
drag, startPoint x: 265, startPoint y: 114, endPoint x: 404, endPoint y: 128, distance: 139.5
click at [404, 128] on span "Why did the author emphasize the increase of western population in the paragrap…" at bounding box center [274, 129] width 372 height 34
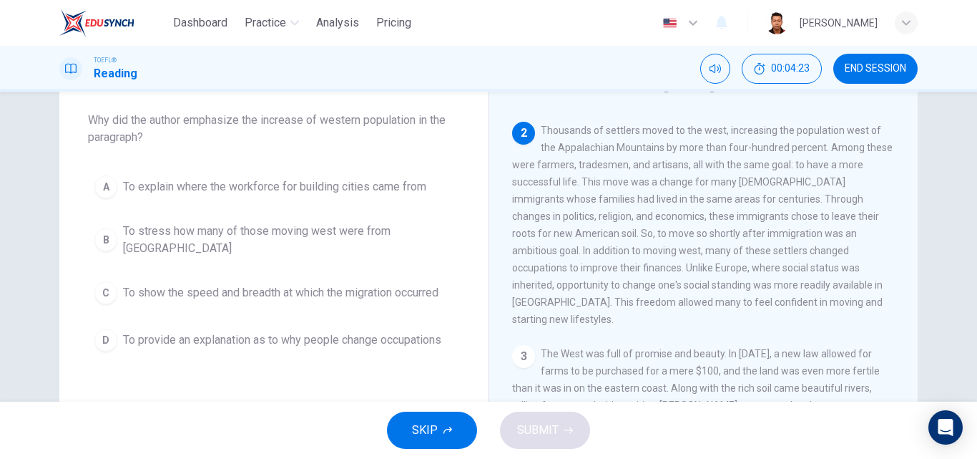
click at [241, 243] on button "B To stress how many of those moving west were from Europe" at bounding box center [274, 239] width 372 height 47
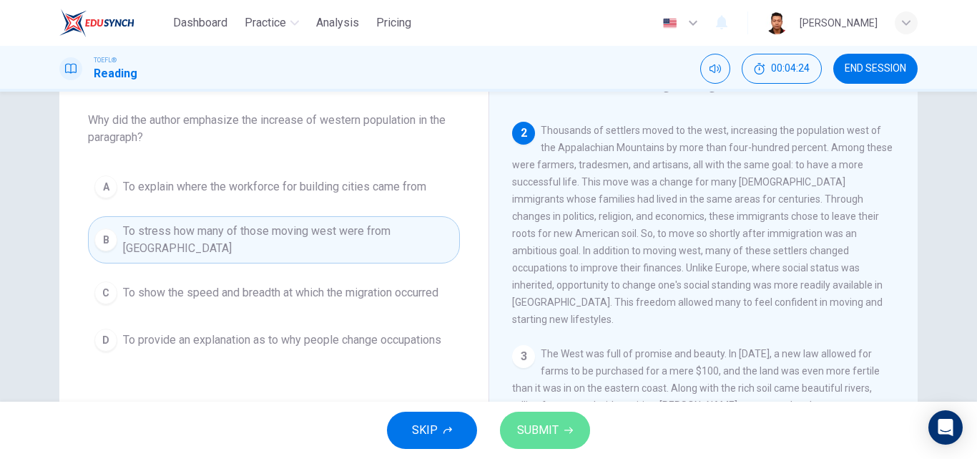
click at [537, 432] on span "SUBMIT" at bounding box center [537, 430] width 41 height 20
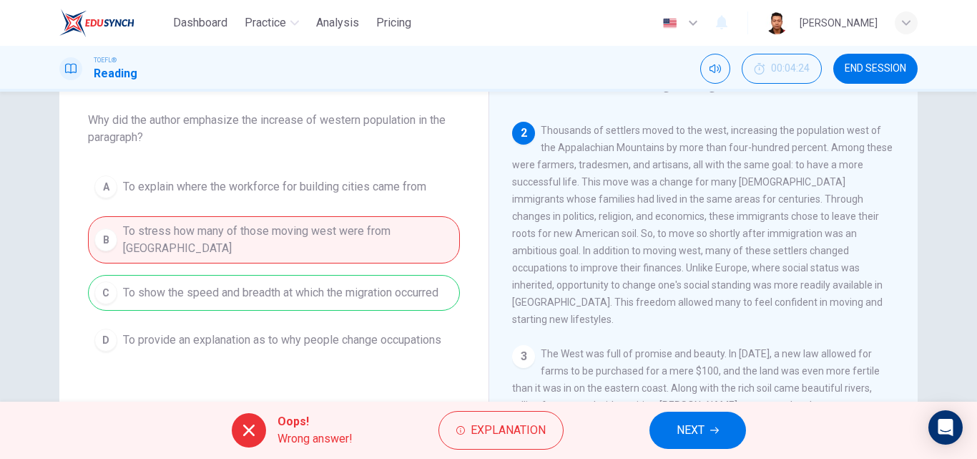
click at [700, 431] on span "NEXT" at bounding box center [691, 430] width 28 height 20
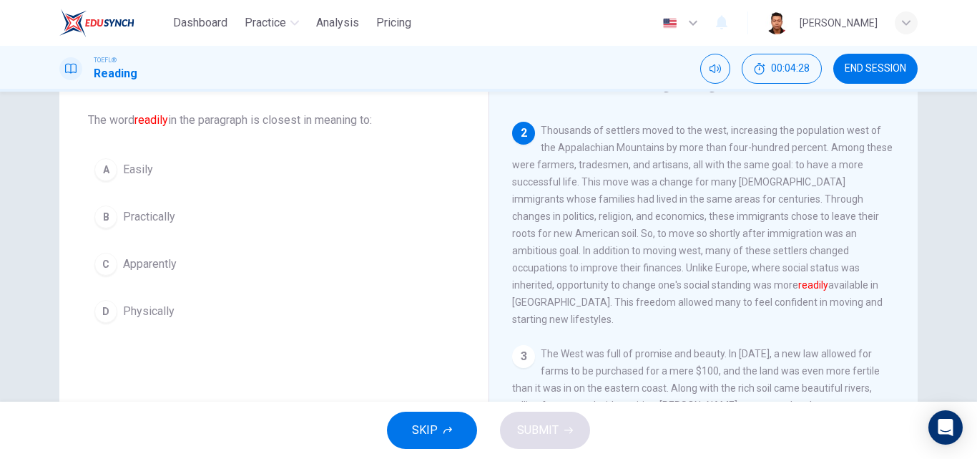
click at [217, 165] on button "A Easily" at bounding box center [274, 170] width 372 height 36
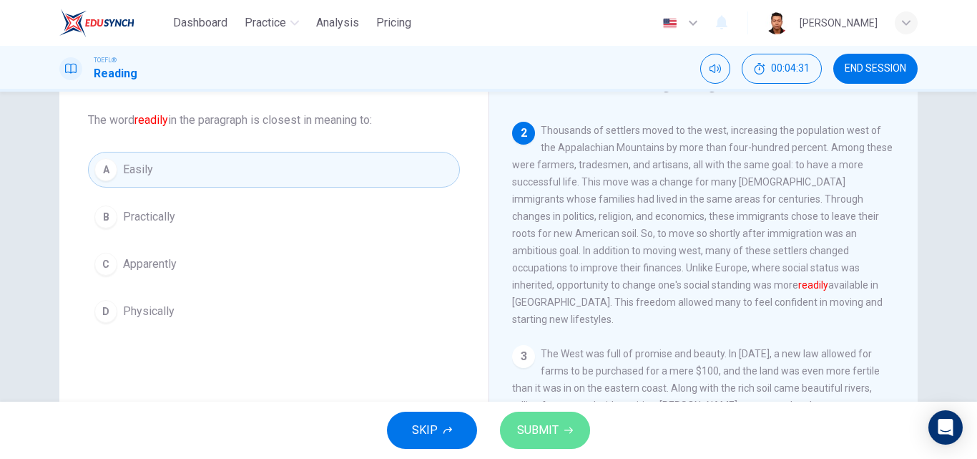
click at [541, 419] on button "SUBMIT" at bounding box center [545, 429] width 90 height 37
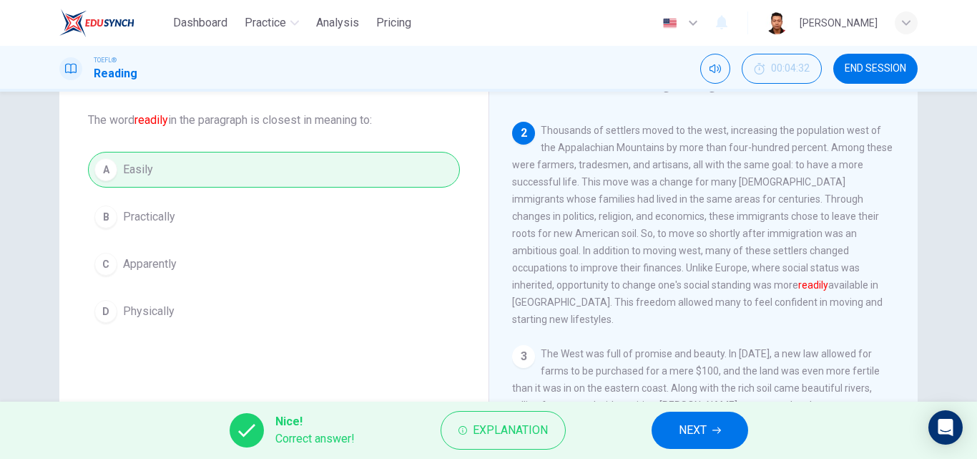
click at [658, 426] on button "NEXT" at bounding box center [700, 429] width 97 height 37
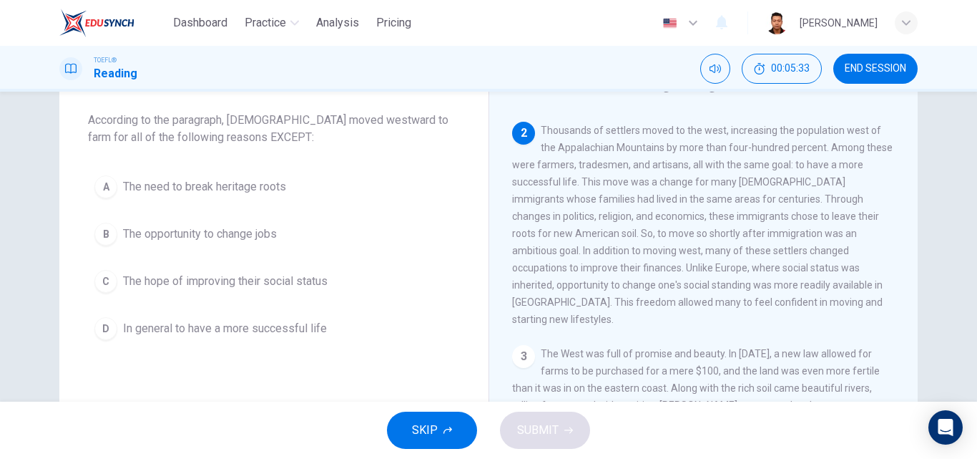
click at [239, 195] on button "A The need to break heritage roots" at bounding box center [274, 187] width 372 height 36
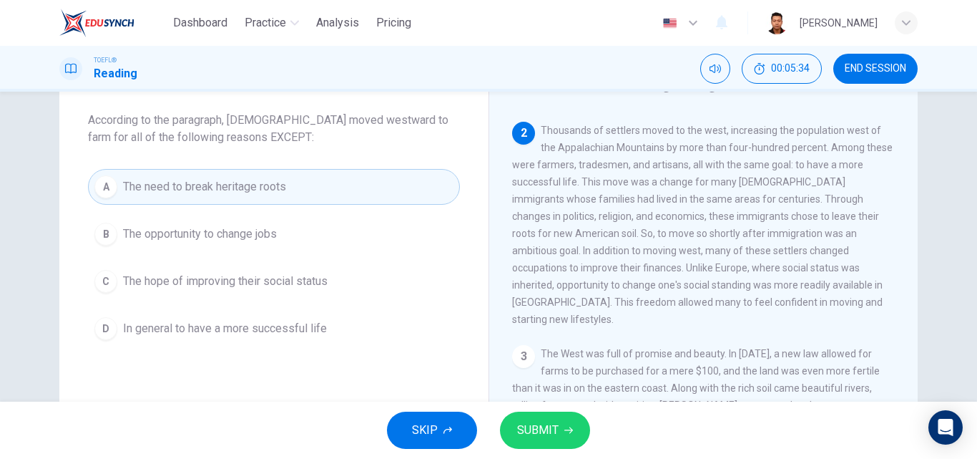
click at [517, 426] on span "SUBMIT" at bounding box center [537, 430] width 41 height 20
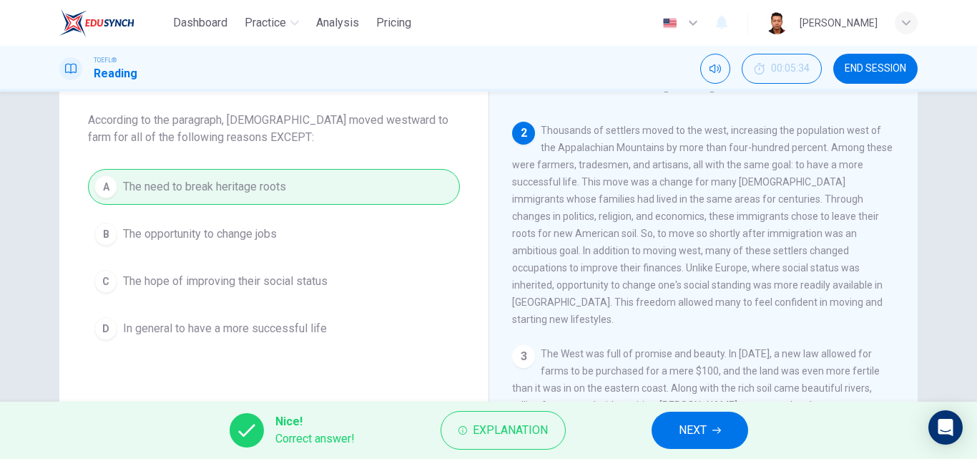
click at [696, 434] on span "NEXT" at bounding box center [693, 430] width 28 height 20
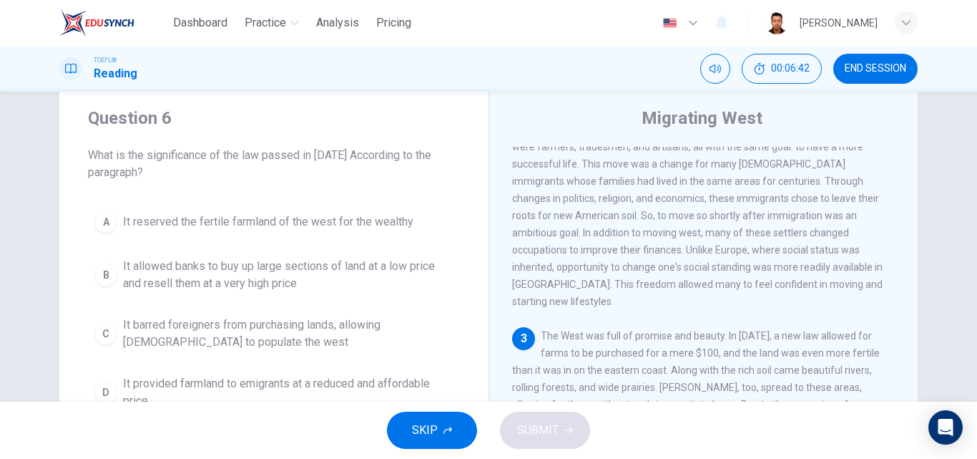
scroll to position [72, 0]
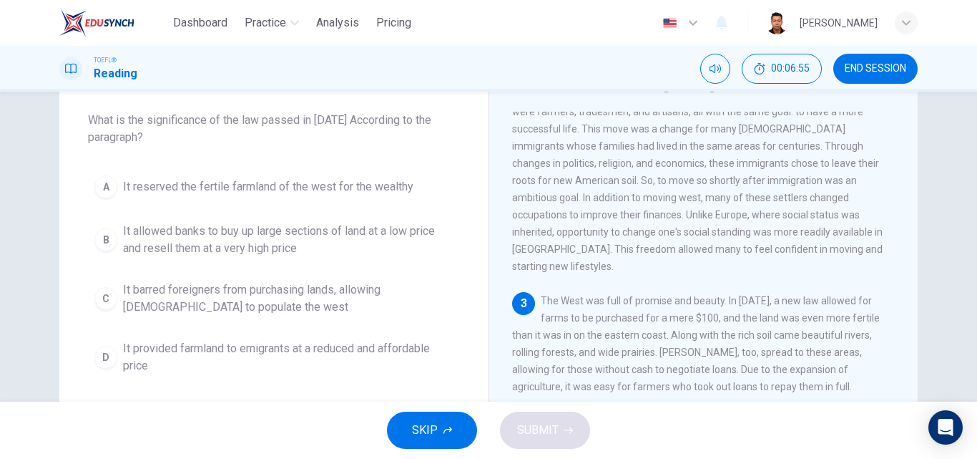
click at [237, 351] on span "It provided farmland to emigrants at a reduced and affordable price" at bounding box center [288, 357] width 331 height 34
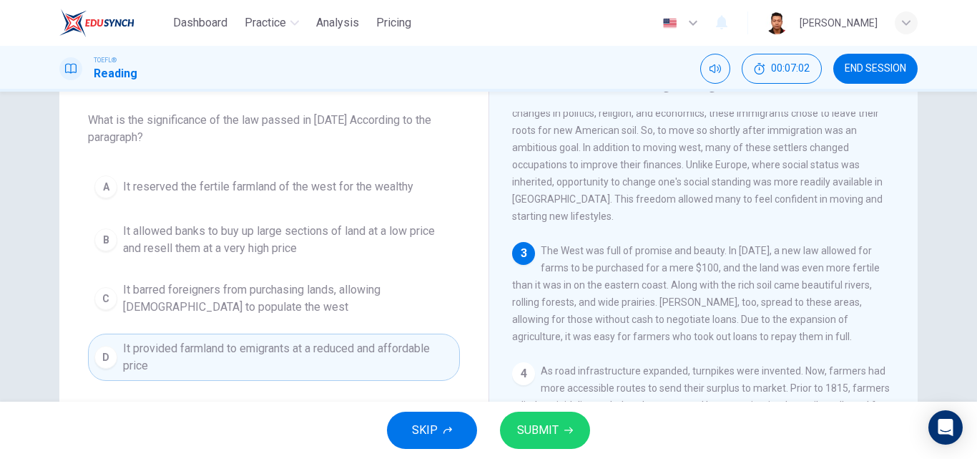
scroll to position [321, 0]
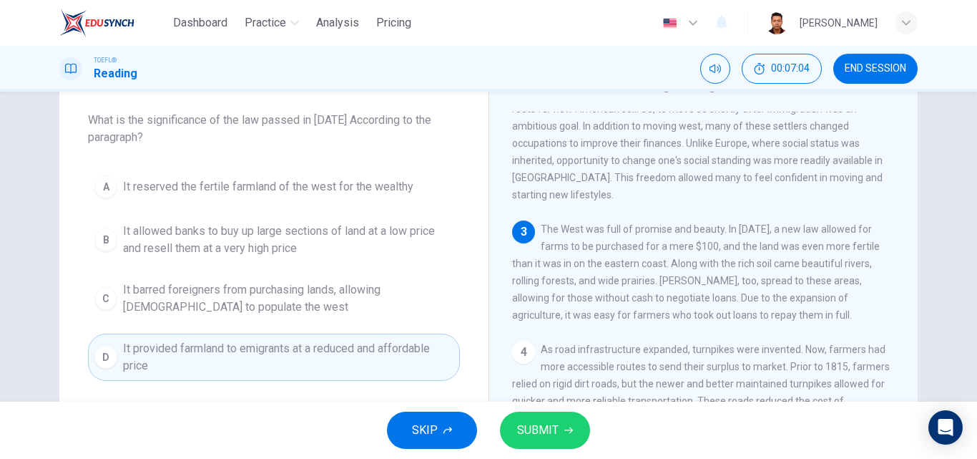
click at [533, 429] on span "SUBMIT" at bounding box center [537, 430] width 41 height 20
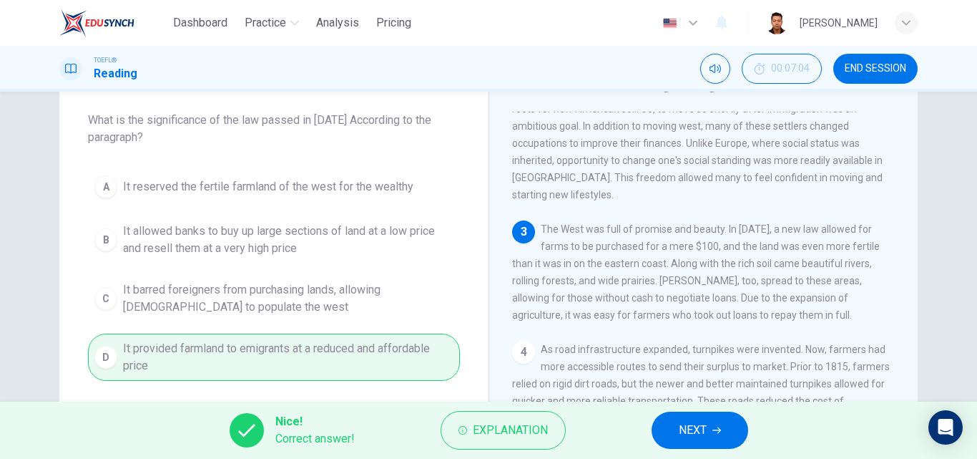
click at [706, 441] on button "NEXT" at bounding box center [700, 429] width 97 height 37
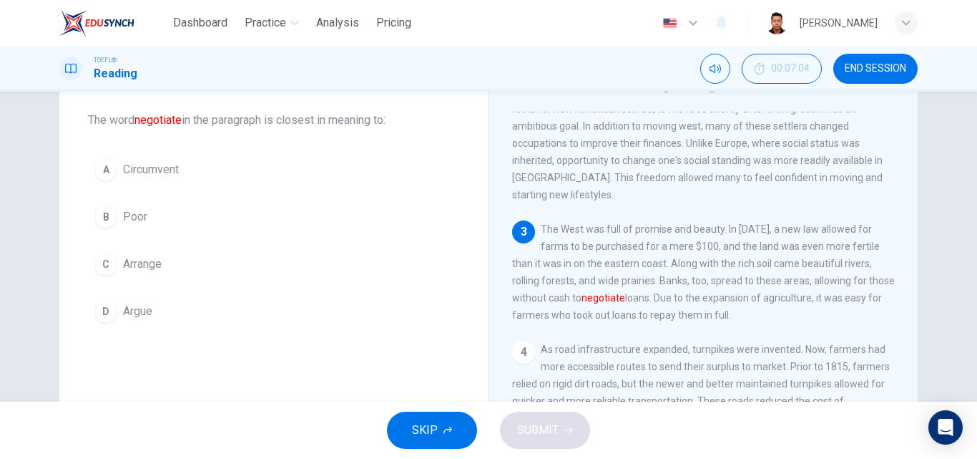
scroll to position [372, 0]
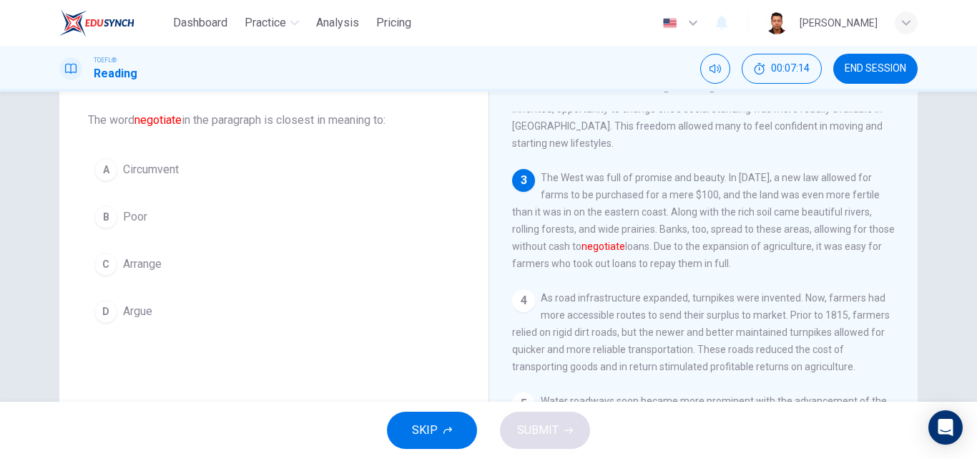
click at [271, 185] on button "A Circumvent" at bounding box center [274, 170] width 372 height 36
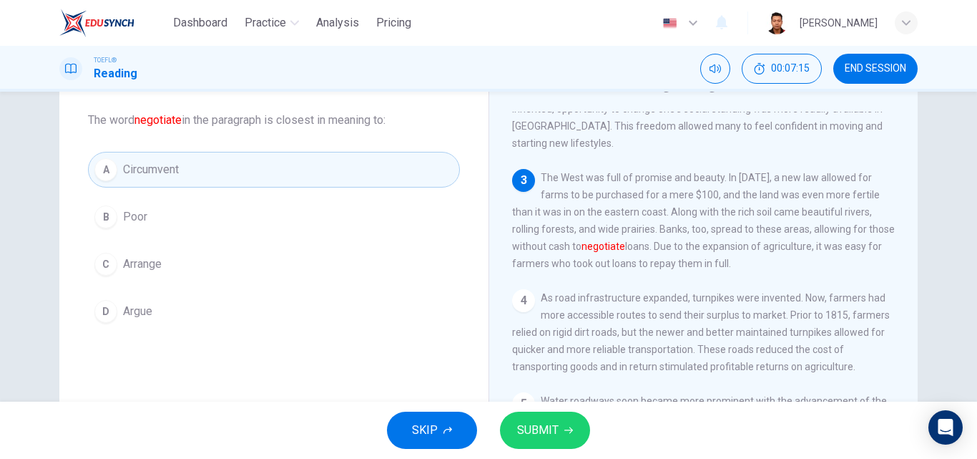
click at [536, 435] on span "SUBMIT" at bounding box center [537, 430] width 41 height 20
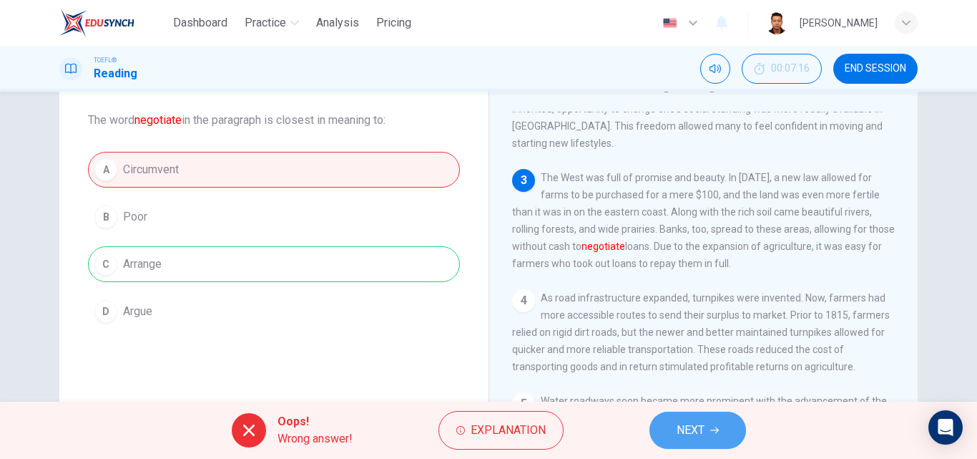
click at [659, 429] on button "NEXT" at bounding box center [698, 429] width 97 height 37
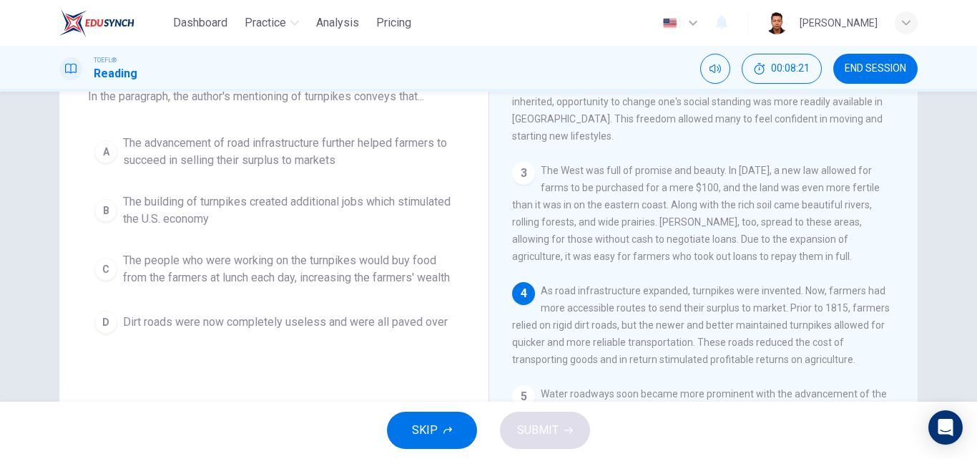
scroll to position [72, 0]
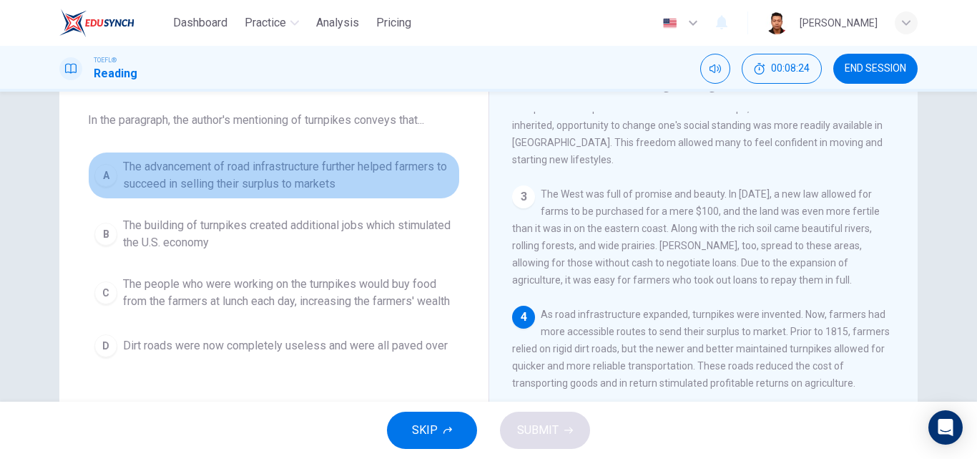
click at [260, 169] on span "The advancement of road infrastructure further helped farmers to succeed in sel…" at bounding box center [288, 175] width 331 height 34
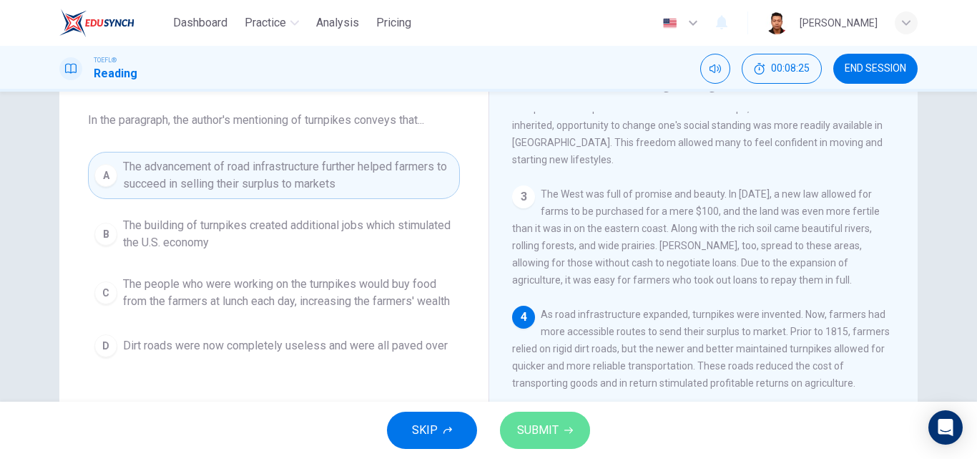
click at [554, 421] on span "SUBMIT" at bounding box center [537, 430] width 41 height 20
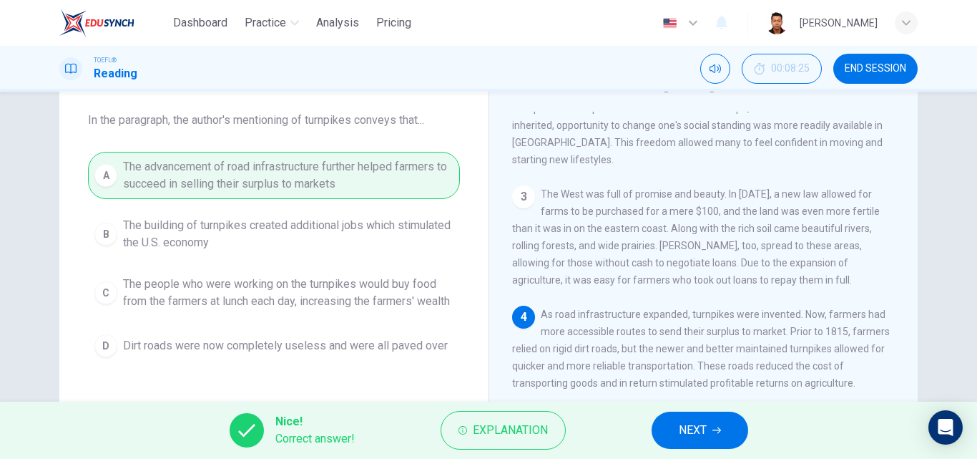
click at [730, 423] on button "NEXT" at bounding box center [700, 429] width 97 height 37
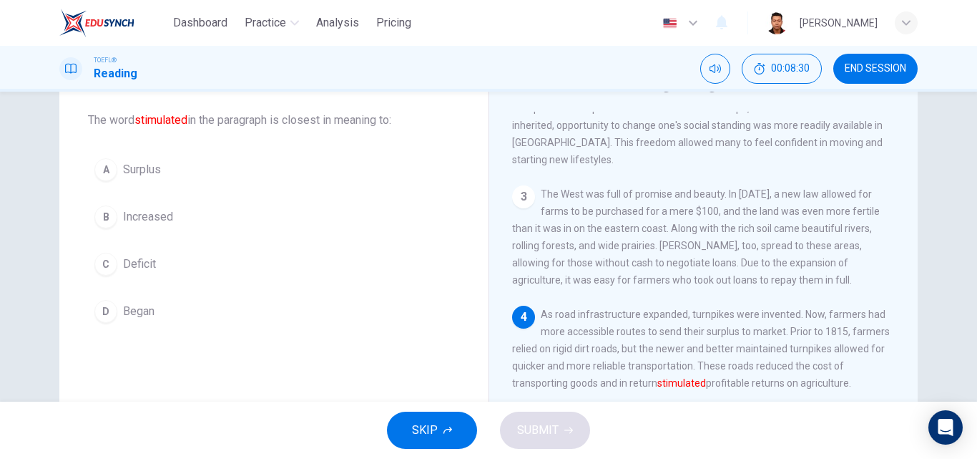
drag, startPoint x: 751, startPoint y: 356, endPoint x: 843, endPoint y: 343, distance: 93.1
click at [843, 343] on div "4 As road infrastructure expanded, turnpikes were invented. Now, farmers had mo…" at bounding box center [703, 349] width 383 height 86
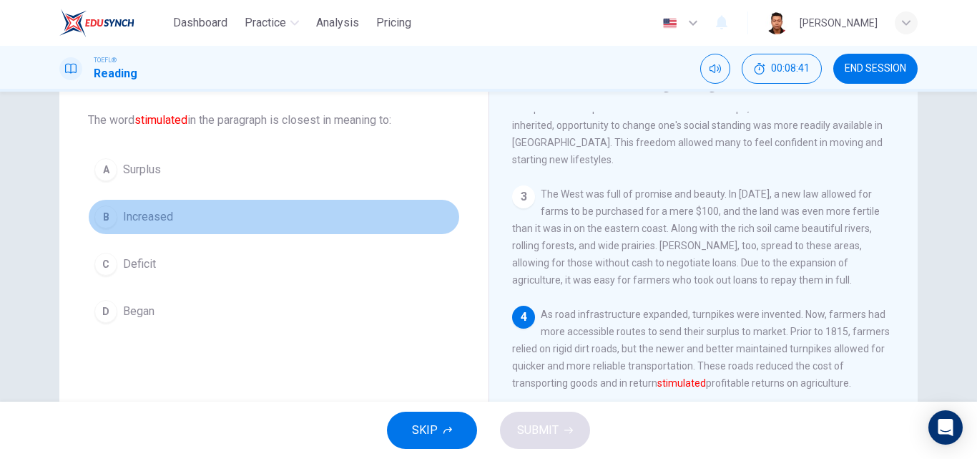
click at [263, 210] on button "B Increased" at bounding box center [274, 217] width 372 height 36
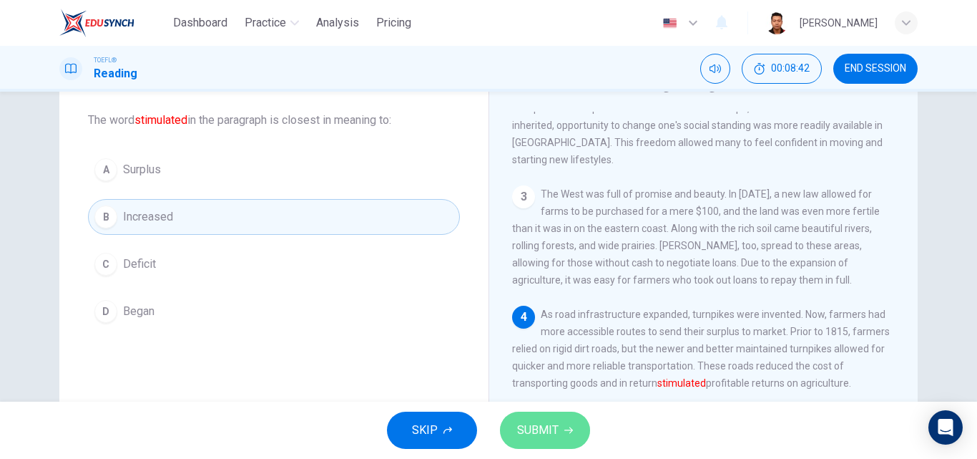
click at [567, 428] on icon "button" at bounding box center [569, 430] width 9 height 9
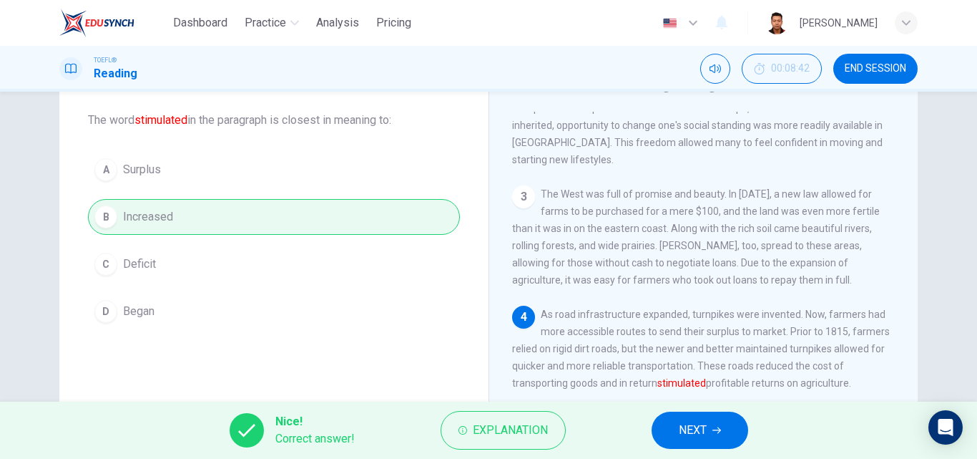
click at [721, 421] on button "NEXT" at bounding box center [700, 429] width 97 height 37
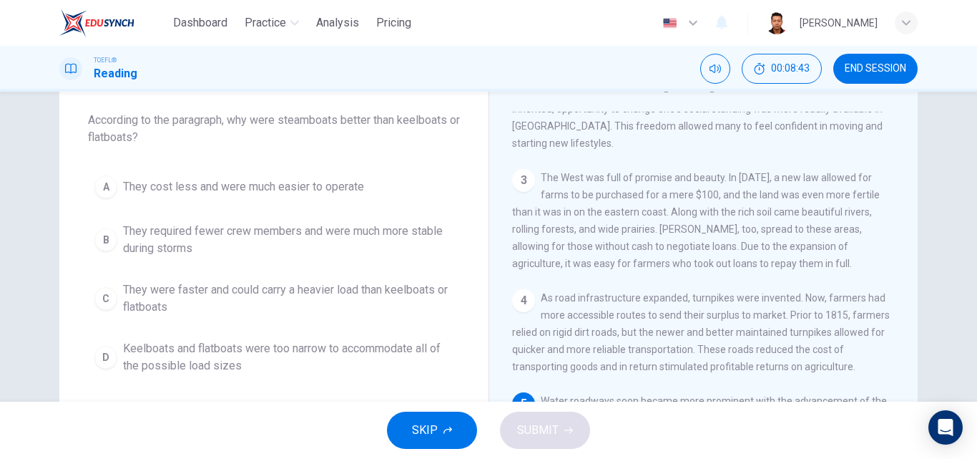
scroll to position [0, 0]
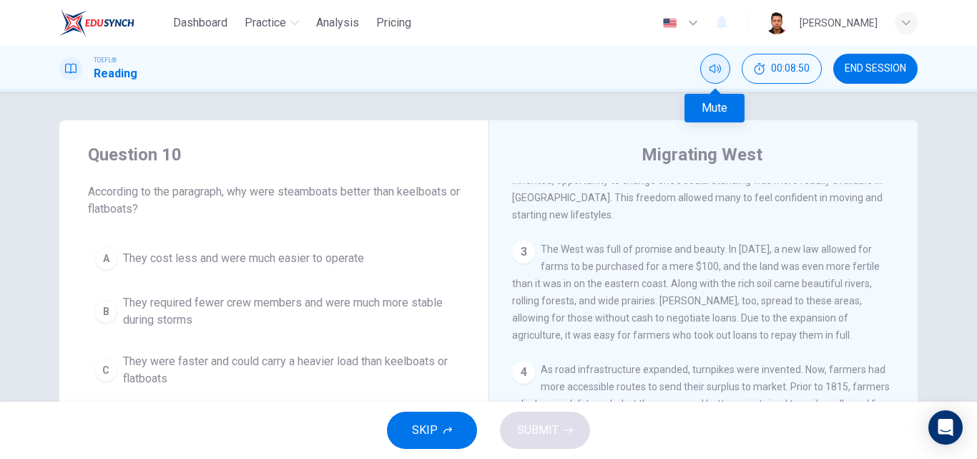
click at [716, 72] on icon "Mute" at bounding box center [715, 68] width 11 height 11
click at [716, 72] on icon "Unmute" at bounding box center [715, 68] width 11 height 11
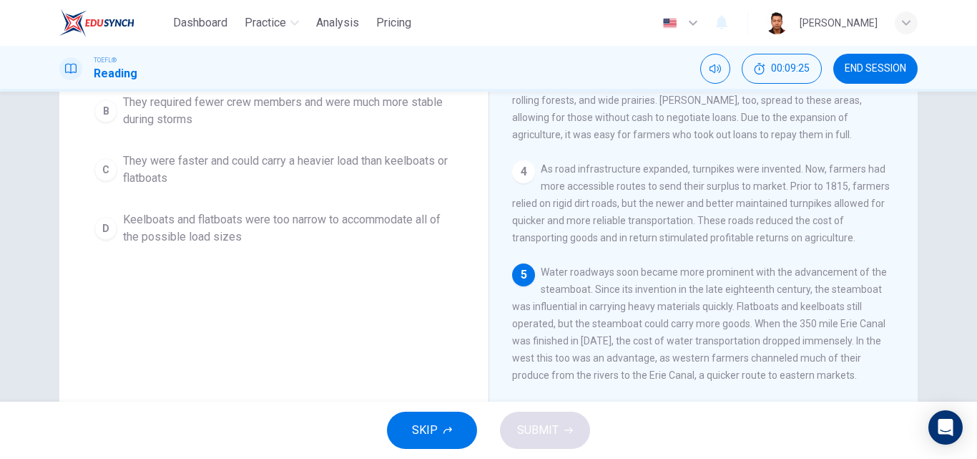
scroll to position [30, 0]
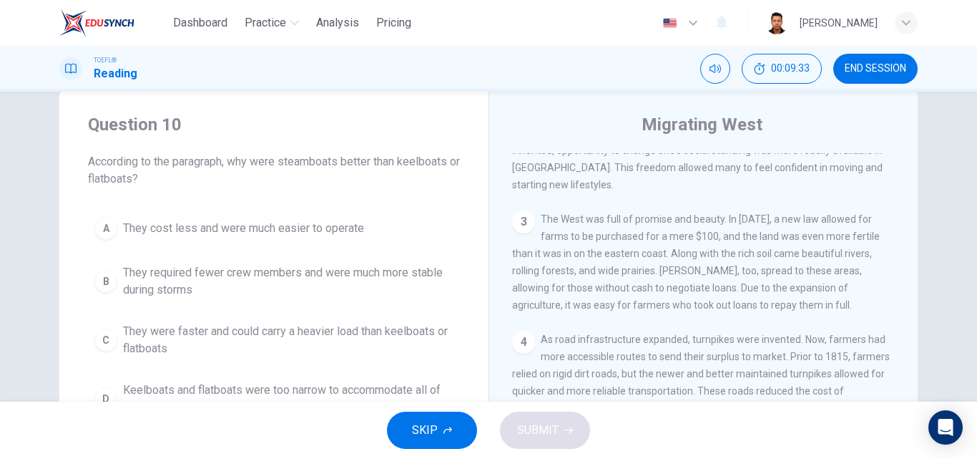
click at [324, 348] on span "They were faster and could carry a heavier load than keelboats or flatboats" at bounding box center [288, 340] width 331 height 34
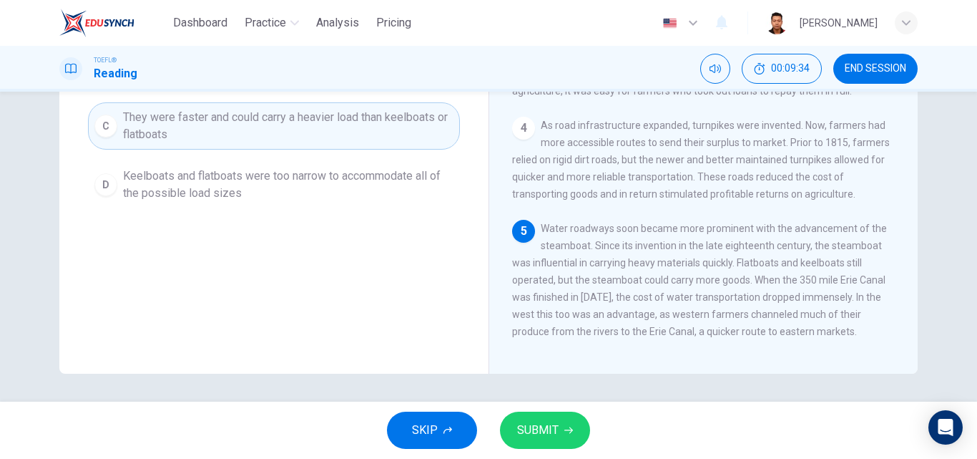
scroll to position [245, 0]
click at [542, 446] on button "SUBMIT" at bounding box center [545, 429] width 90 height 37
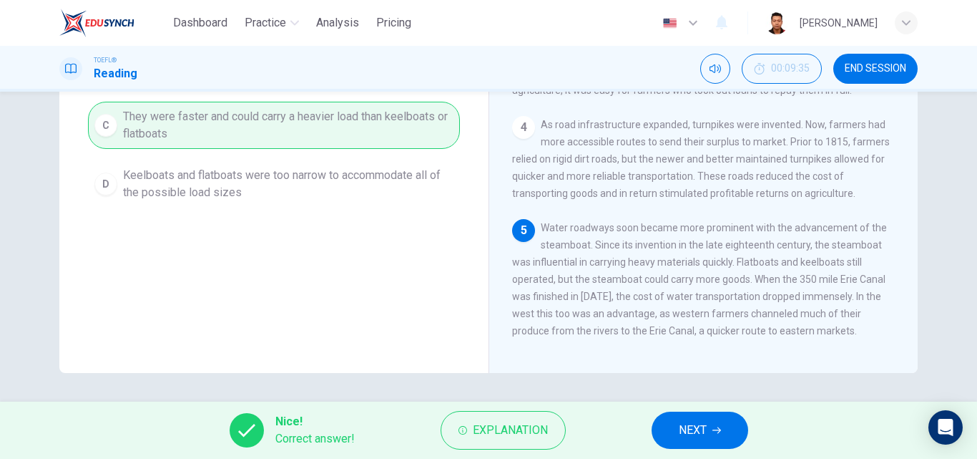
click at [736, 431] on button "NEXT" at bounding box center [700, 429] width 97 height 37
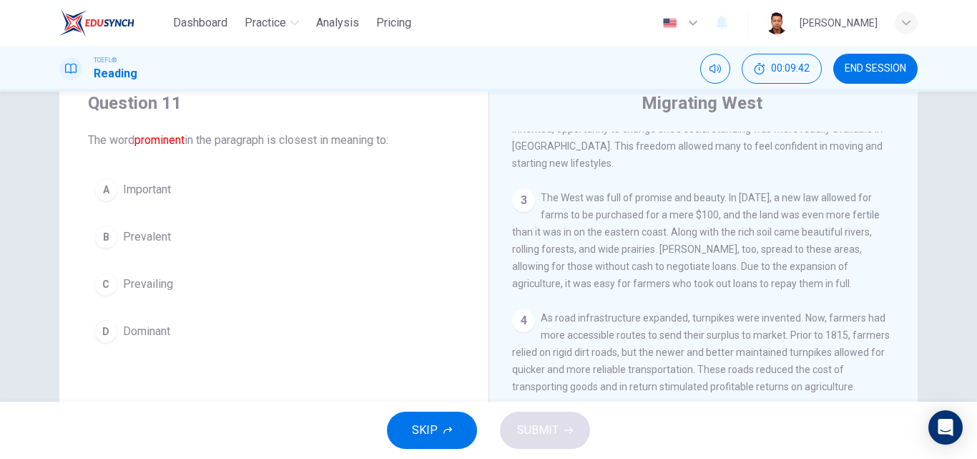
scroll to position [30, 0]
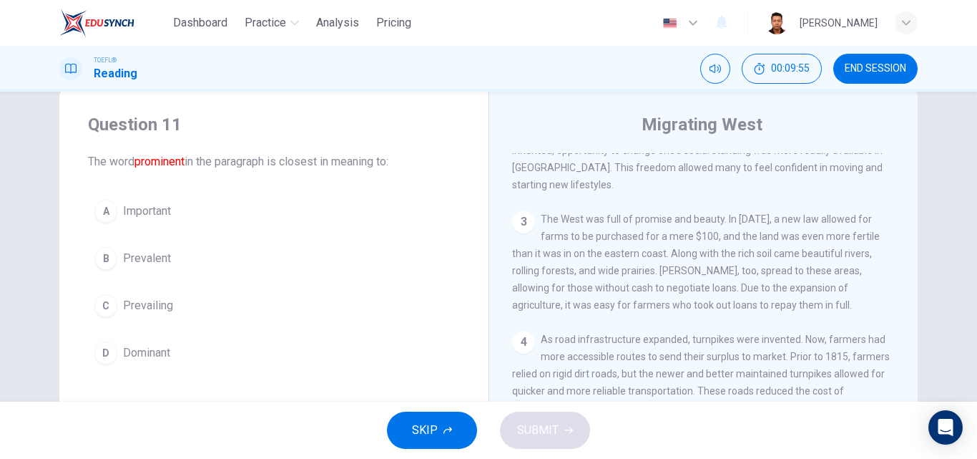
click at [394, 211] on button "A Important" at bounding box center [274, 211] width 372 height 36
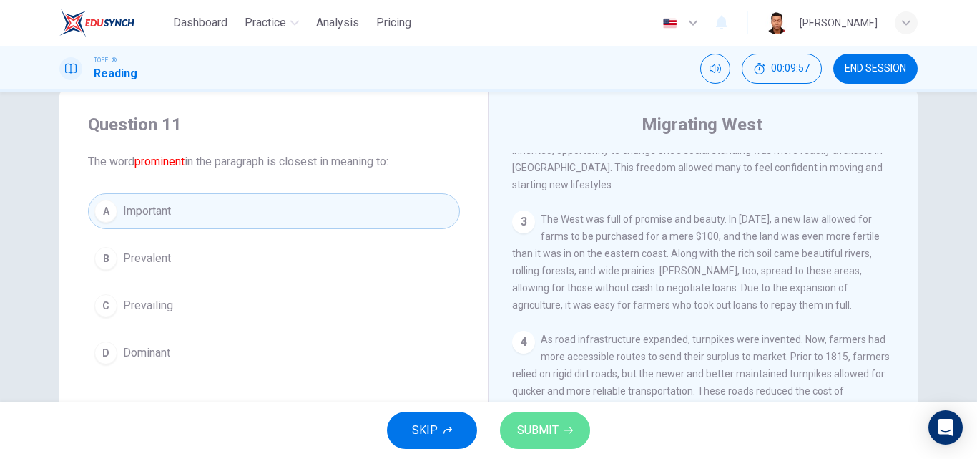
click at [568, 431] on icon "button" at bounding box center [569, 430] width 9 height 9
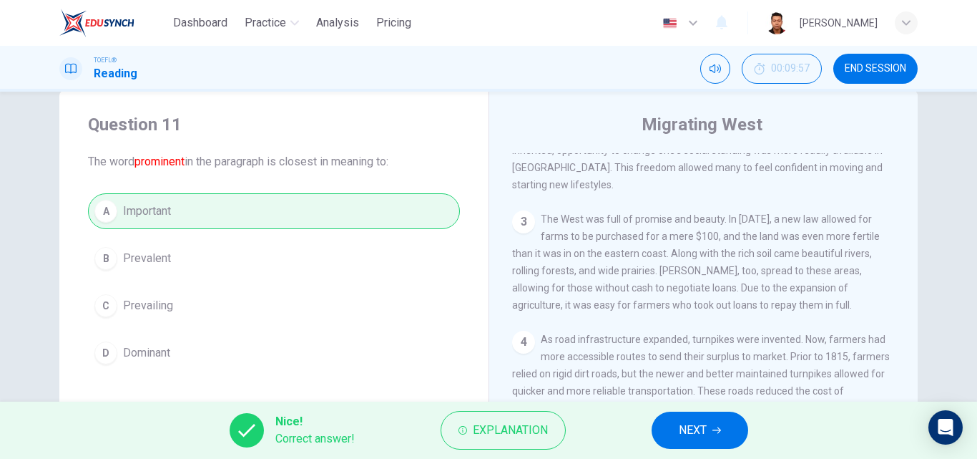
click at [683, 429] on span "NEXT" at bounding box center [693, 430] width 28 height 20
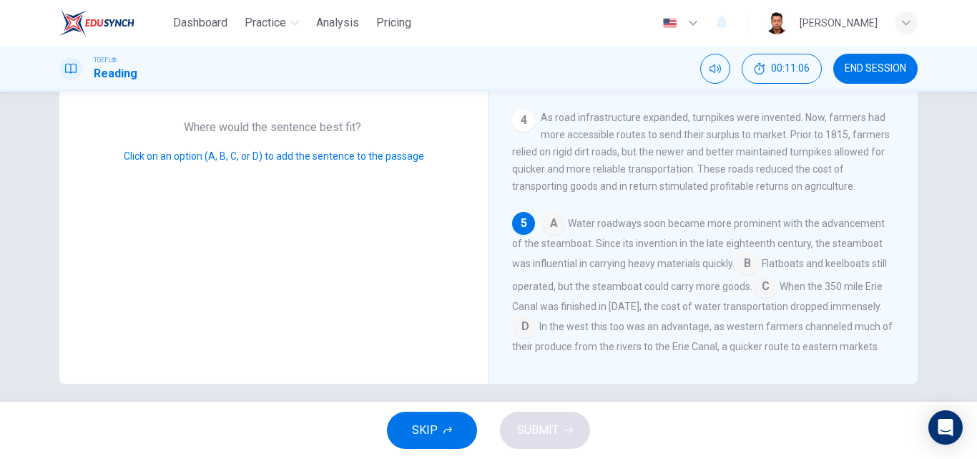
scroll to position [245, 0]
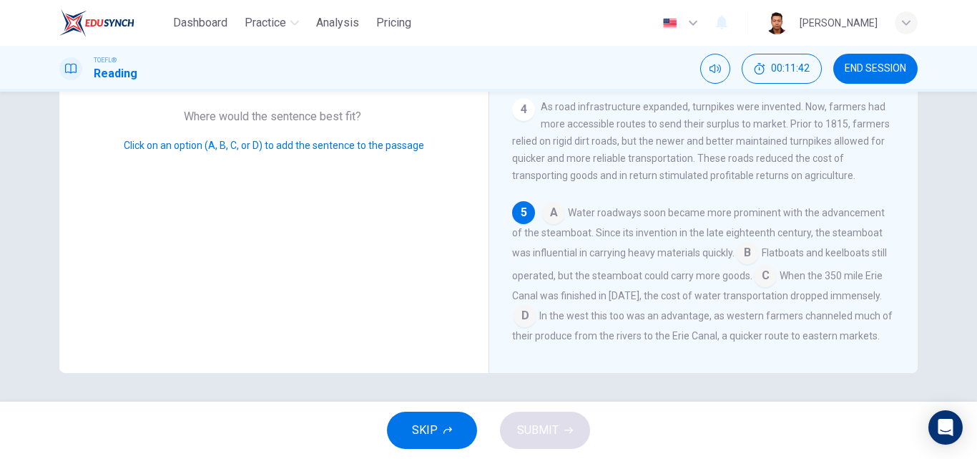
click at [516, 306] on input at bounding box center [525, 317] width 23 height 23
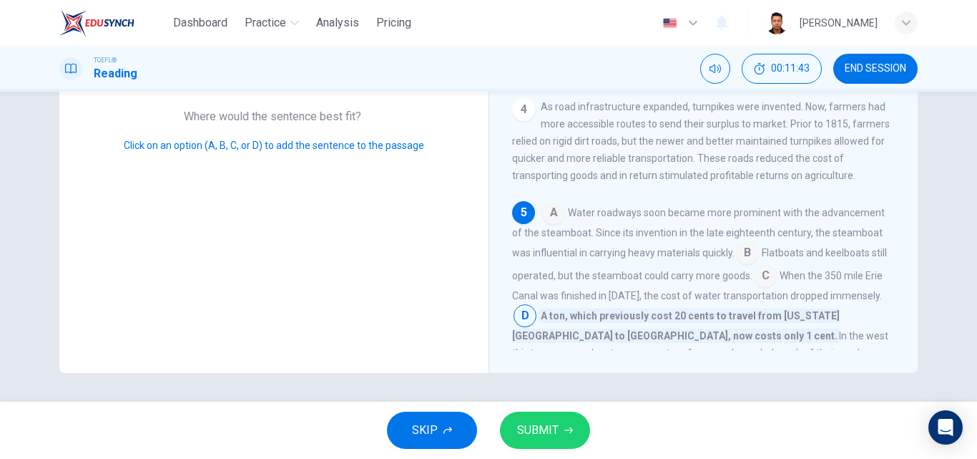
click at [564, 439] on button "SUBMIT" at bounding box center [545, 429] width 90 height 37
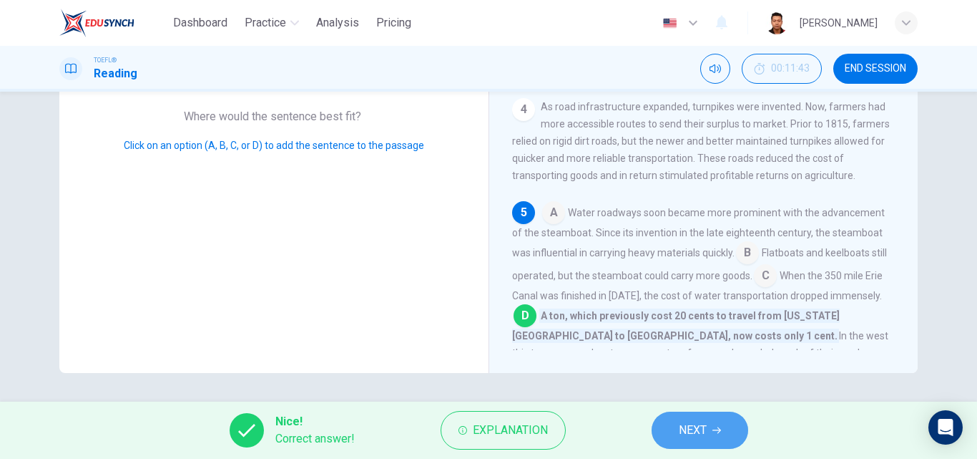
click at [714, 426] on icon "button" at bounding box center [717, 430] width 9 height 9
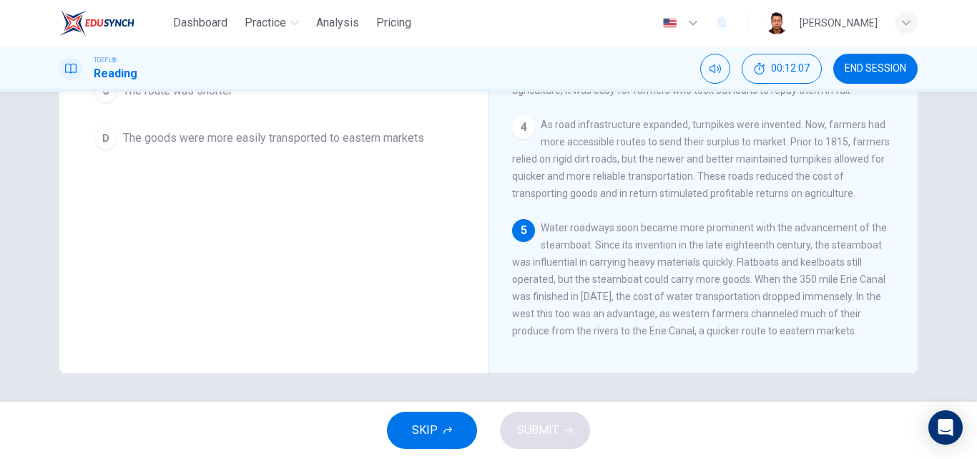
scroll to position [30, 0]
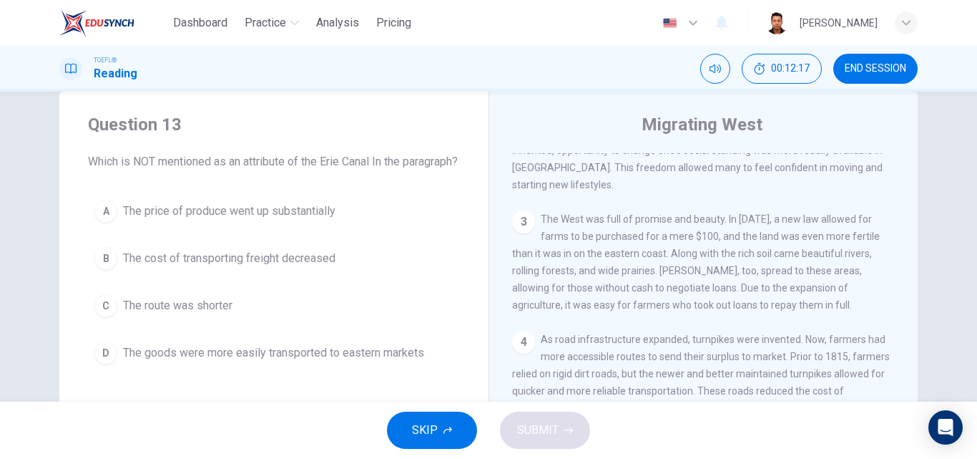
click at [365, 229] on button "A The price of produce went up substantially" at bounding box center [274, 211] width 372 height 36
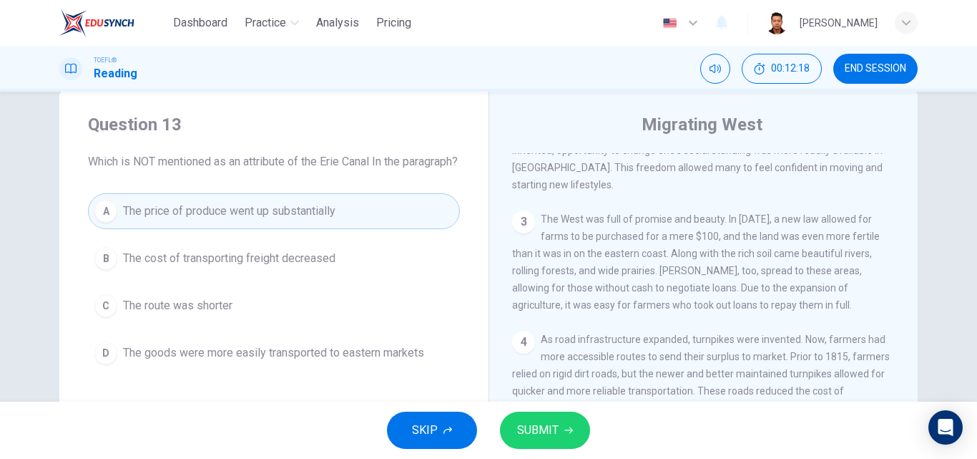
click at [512, 421] on button "SUBMIT" at bounding box center [545, 429] width 90 height 37
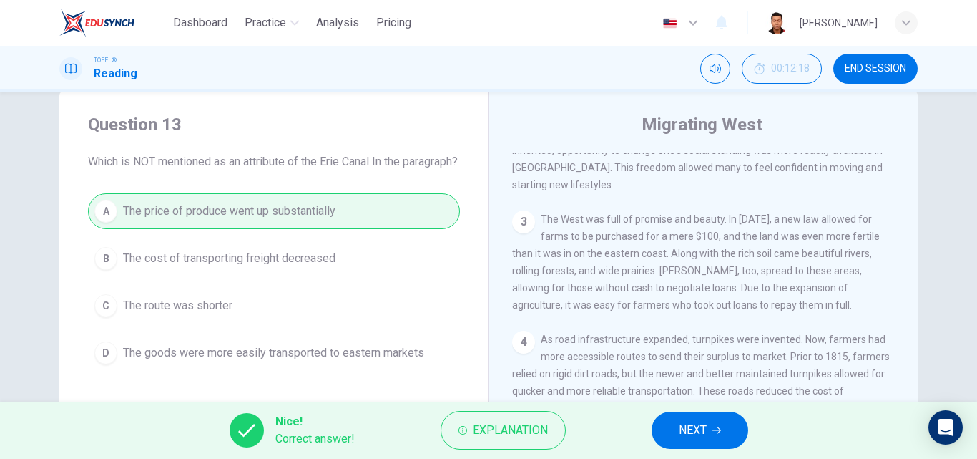
click at [759, 435] on div "Nice! Correct answer! Explanation NEXT" at bounding box center [488, 429] width 977 height 57
click at [725, 436] on button "NEXT" at bounding box center [700, 429] width 97 height 37
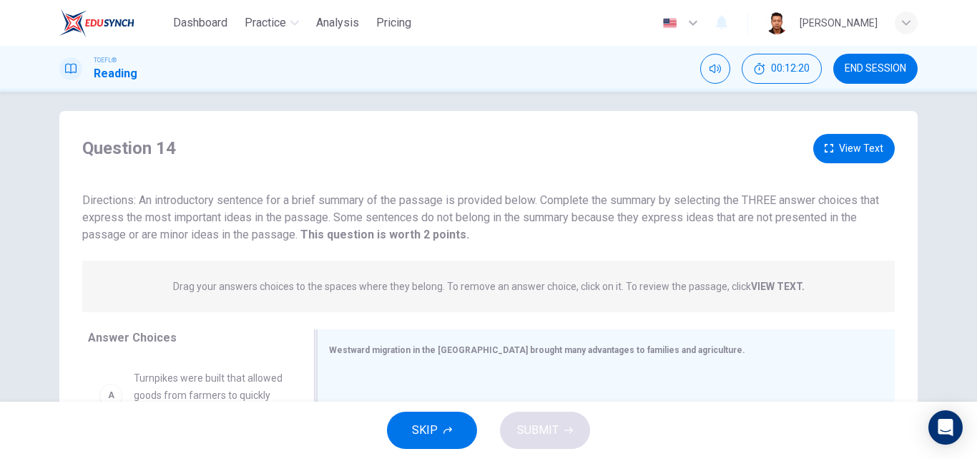
scroll to position [0, 0]
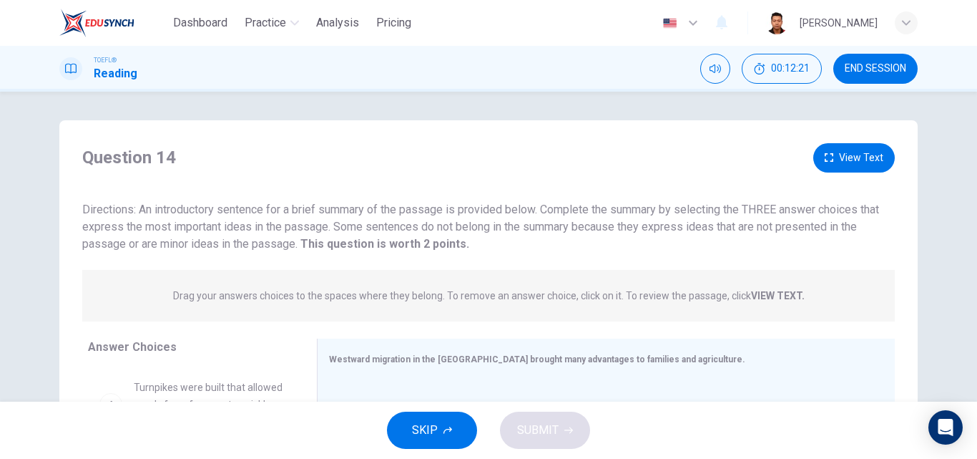
click at [890, 80] on button "END SESSION" at bounding box center [876, 69] width 84 height 30
